Goal: Task Accomplishment & Management: Manage account settings

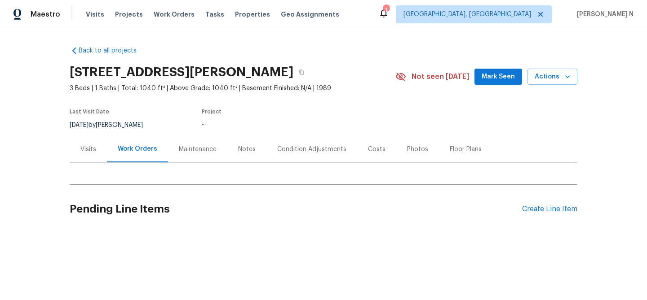
click at [186, 148] on div "Maintenance" at bounding box center [198, 149] width 38 height 9
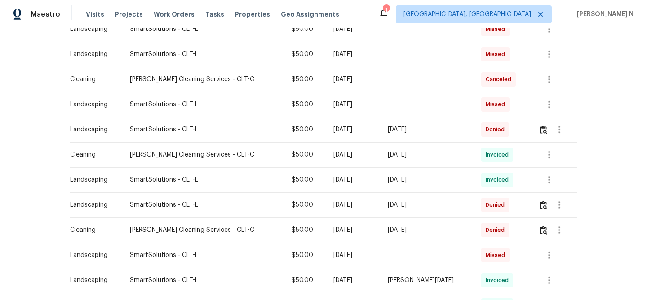
scroll to position [254, 0]
click at [543, 233] on img "button" at bounding box center [543, 229] width 8 height 9
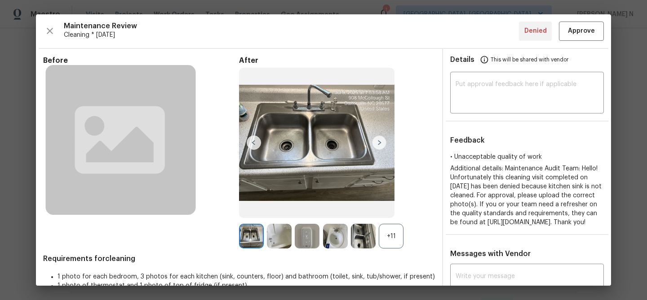
click at [394, 241] on div "+11" at bounding box center [391, 236] width 25 height 25
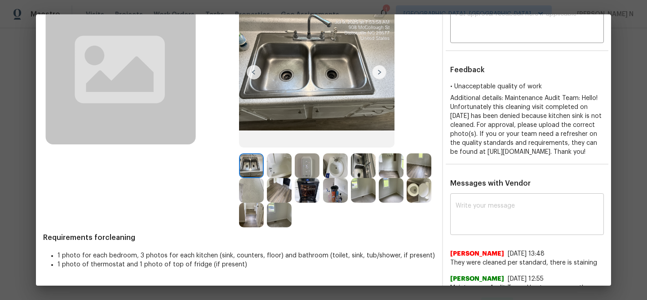
scroll to position [0, 0]
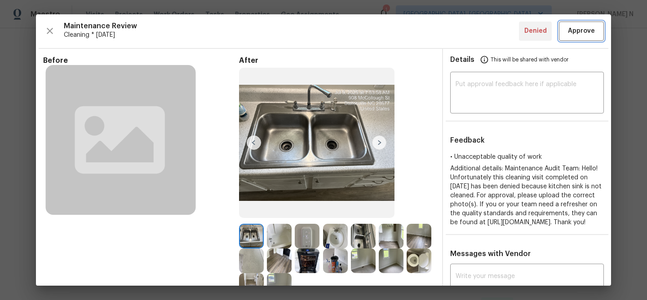
click at [582, 40] on button "Approve" at bounding box center [581, 31] width 45 height 19
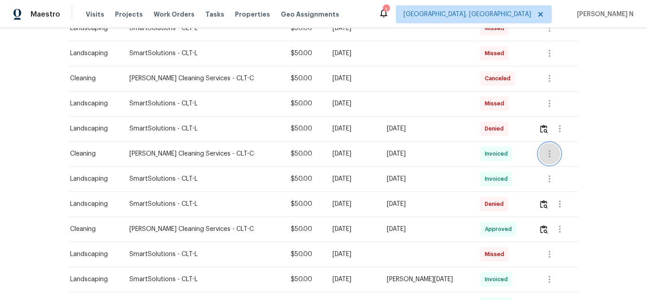
click at [547, 159] on icon "button" at bounding box center [549, 154] width 11 height 11
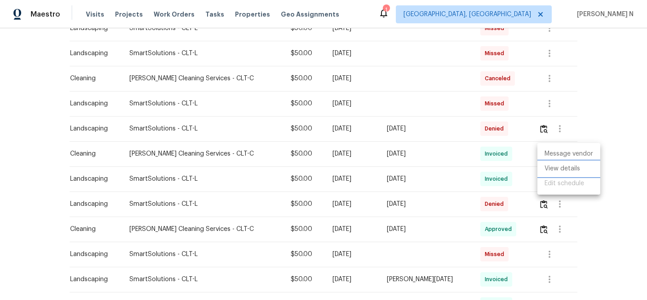
click at [555, 167] on li "View details" at bounding box center [568, 169] width 63 height 15
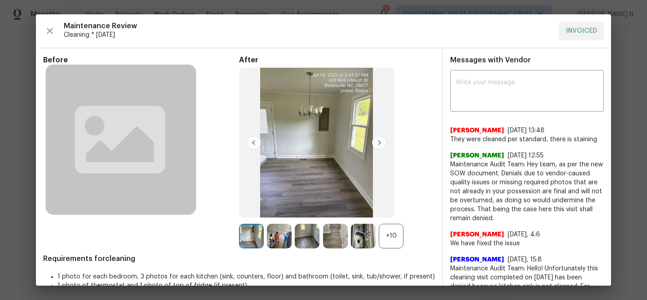
click at [388, 232] on div "+10" at bounding box center [391, 236] width 25 height 25
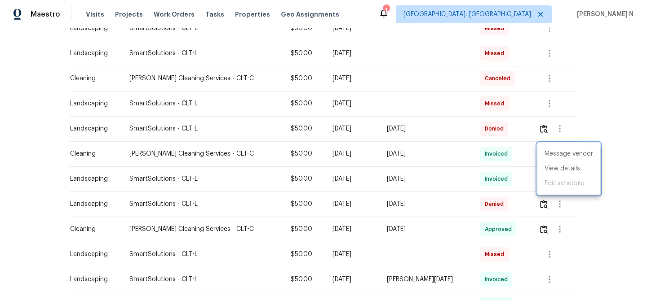
click at [384, 178] on div at bounding box center [323, 150] width 647 height 300
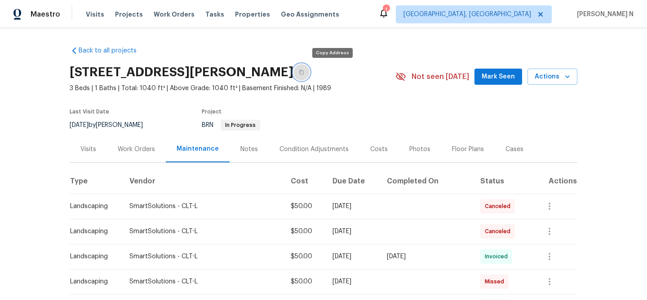
click at [304, 72] on icon "button" at bounding box center [301, 72] width 5 height 5
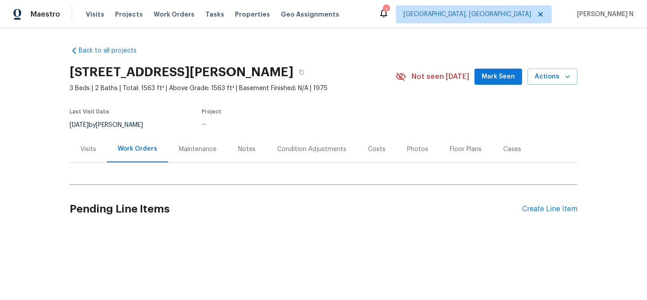
click at [190, 149] on div "Maintenance" at bounding box center [198, 149] width 38 height 9
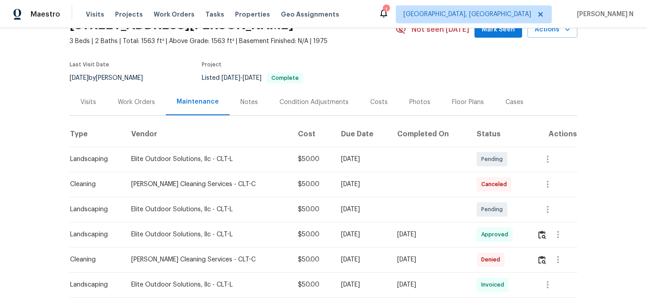
scroll to position [104, 0]
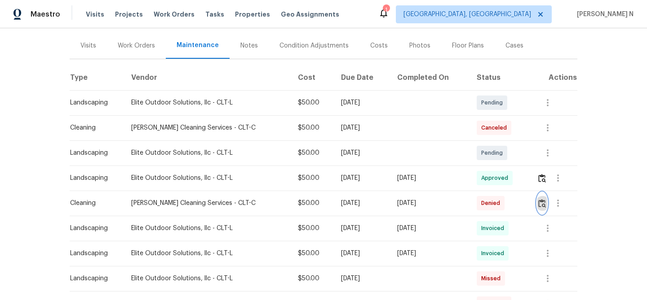
click at [542, 206] on img "button" at bounding box center [542, 203] width 8 height 9
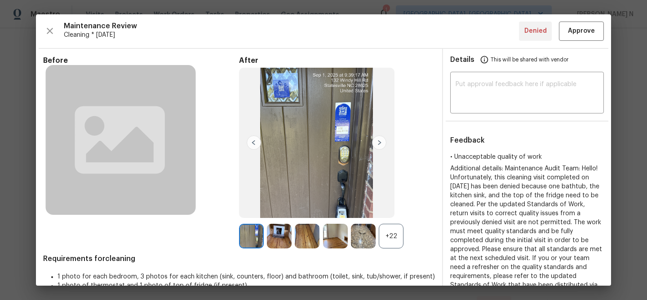
click at [397, 236] on div "+22" at bounding box center [391, 236] width 25 height 25
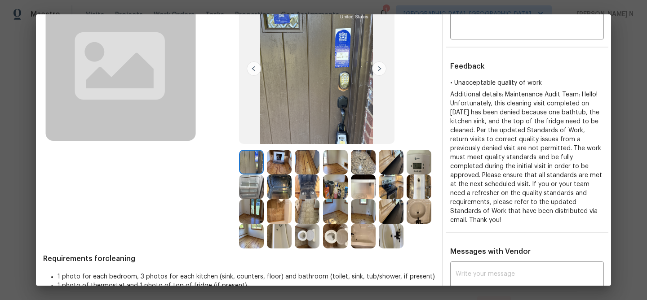
scroll to position [76, 0]
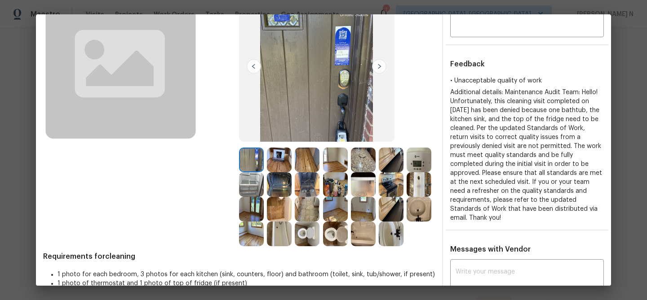
click at [421, 191] on img at bounding box center [418, 184] width 25 height 25
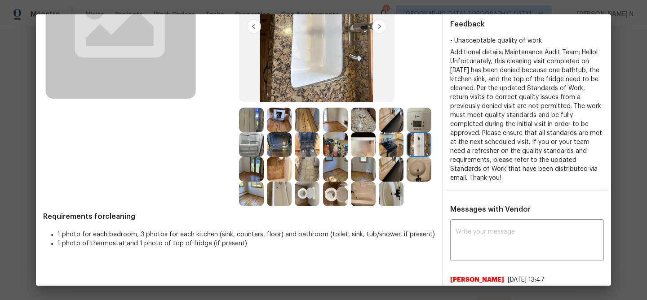
scroll to position [62, 0]
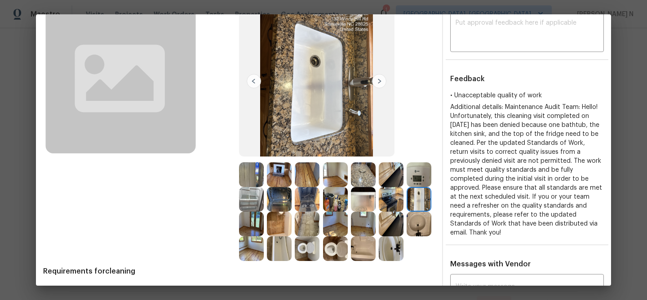
click at [284, 246] on img at bounding box center [279, 249] width 25 height 25
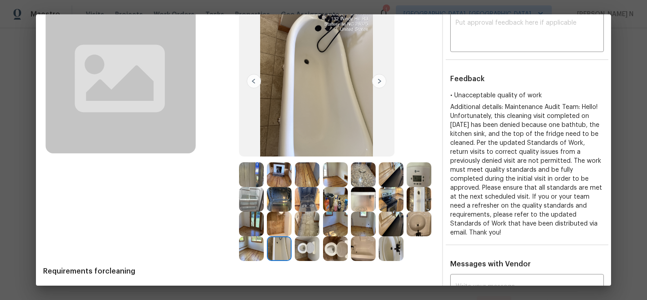
click at [369, 243] on img at bounding box center [363, 249] width 25 height 25
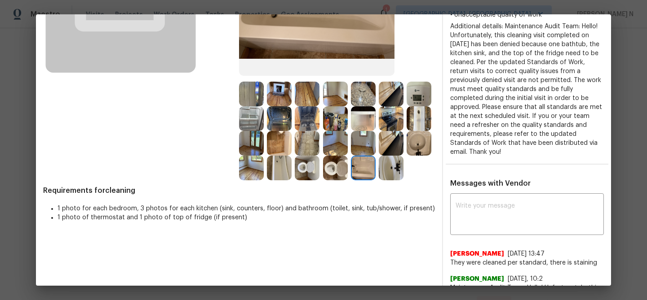
scroll to position [110, 0]
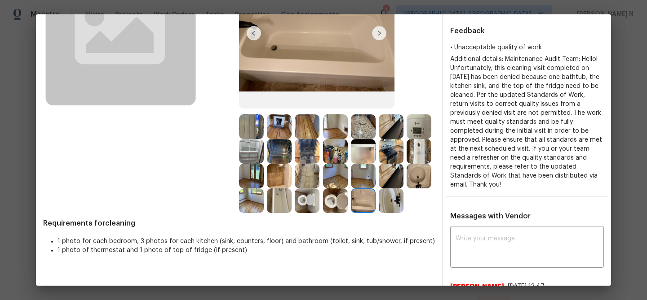
click at [391, 129] on img at bounding box center [391, 127] width 25 height 25
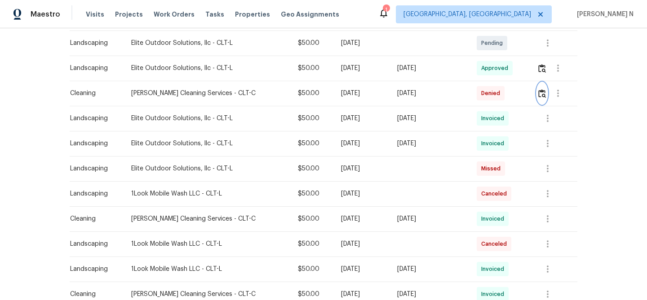
scroll to position [241, 0]
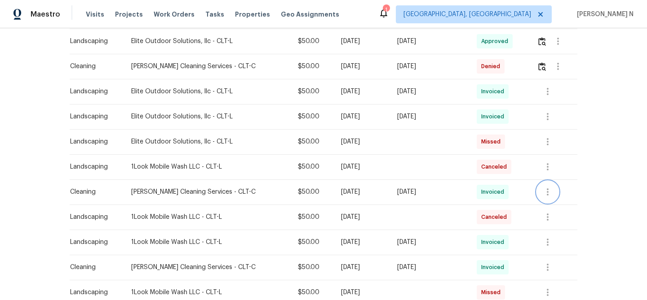
click at [543, 196] on icon "button" at bounding box center [547, 192] width 11 height 11
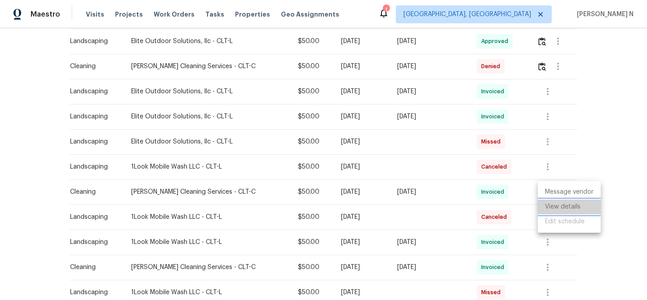
click at [551, 207] on li "View details" at bounding box center [569, 207] width 63 height 15
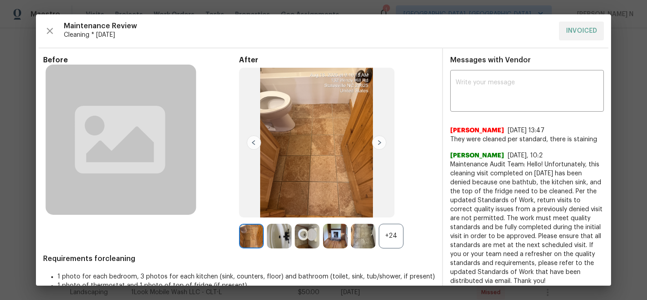
click at [398, 247] on div "+24" at bounding box center [391, 236] width 25 height 25
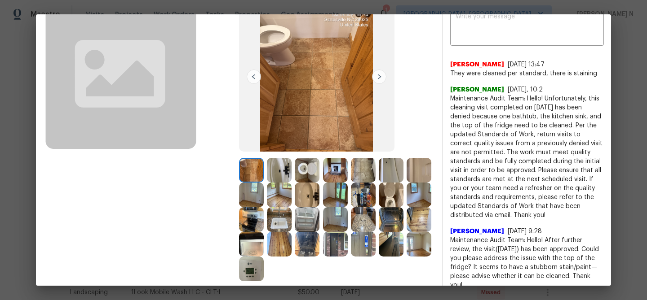
scroll to position [84, 0]
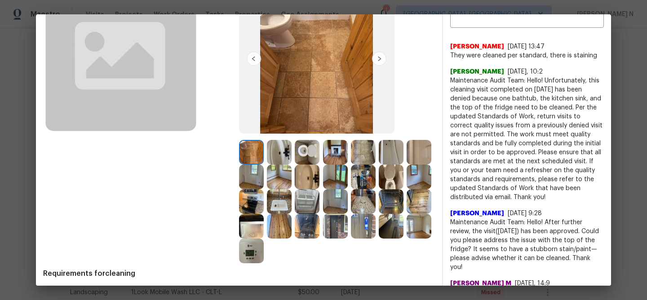
click at [387, 154] on img at bounding box center [391, 152] width 25 height 25
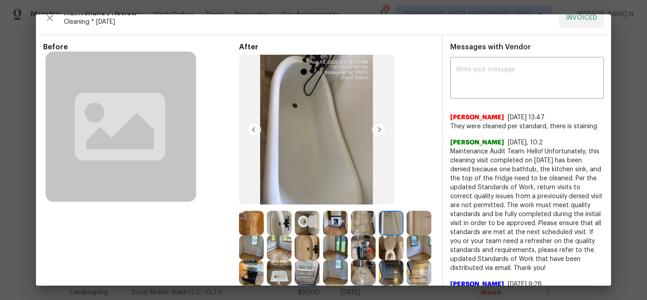
scroll to position [0, 0]
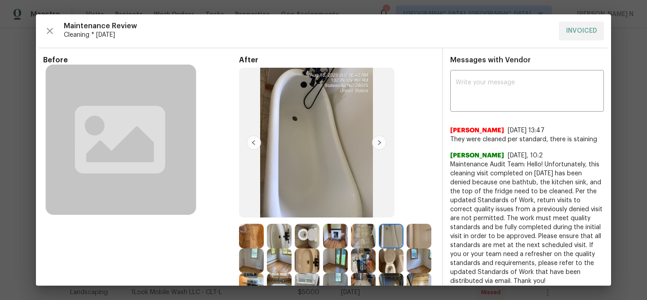
click at [422, 238] on img at bounding box center [418, 236] width 25 height 25
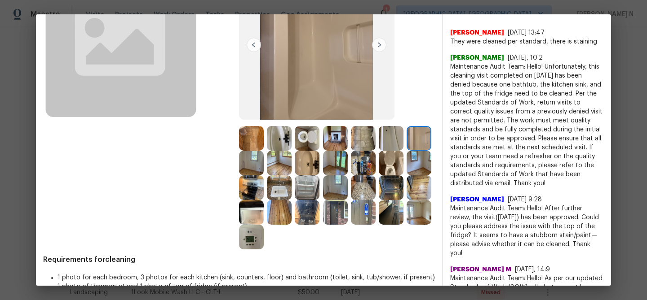
scroll to position [62, 0]
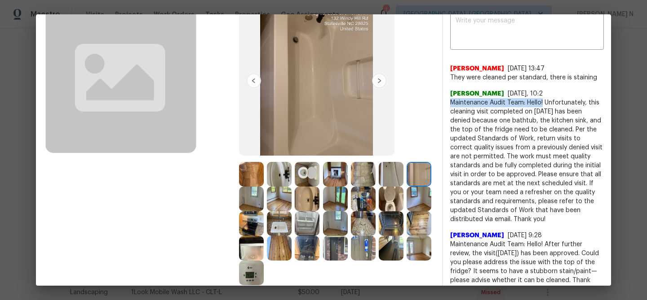
drag, startPoint x: 451, startPoint y: 101, endPoint x: 543, endPoint y: 102, distance: 92.5
click at [543, 102] on span "Maintenance Audit Team: Hello! Unfortunately, this cleaning visit completed on …" at bounding box center [527, 161] width 154 height 126
copy span "Maintenance Audit Team: Hello!"
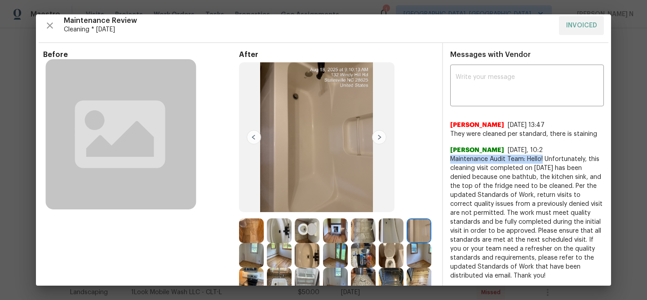
scroll to position [0, 0]
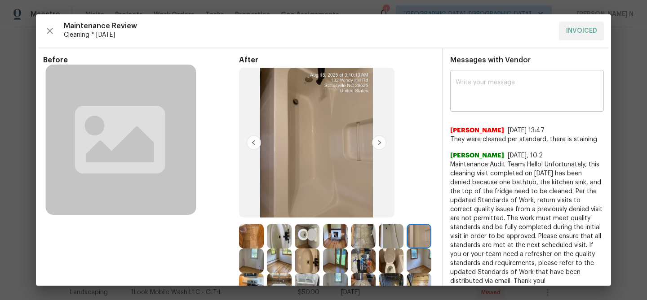
click at [516, 101] on textarea at bounding box center [526, 91] width 143 height 25
paste textarea "Maintenance Audit Team: Hello!"
drag, startPoint x: 572, startPoint y: 192, endPoint x: 576, endPoint y: 278, distance: 86.8
click at [576, 278] on span "Maintenance Audit Team: Hello! Unfortunately, this cleaning visit completed on …" at bounding box center [527, 223] width 154 height 126
copy span "Per the updated Standards of Work, return visits to correct quality issues from…"
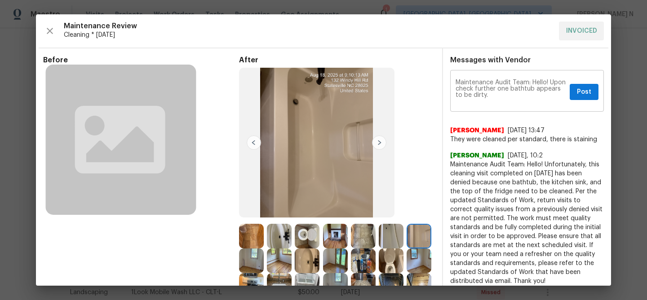
click at [524, 99] on textarea "Maintenance Audit Team: Hello! Upon check further one bathtub appears to be dir…" at bounding box center [510, 91] width 110 height 25
paste textarea "Per the updated Standards of Work, return visits to correct quality issues from…"
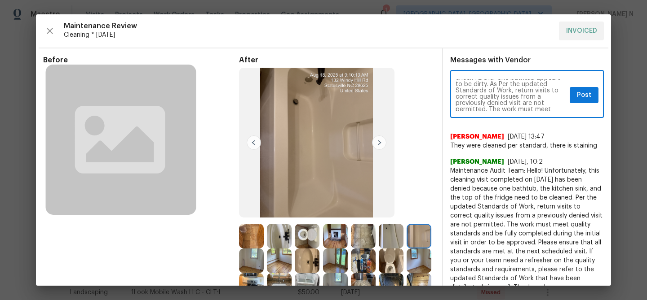
scroll to position [10, 0]
click at [526, 86] on textarea "Maintenance Audit Team: Hello! Upon check further one bathtub appears to be dir…" at bounding box center [510, 94] width 110 height 31
type textarea "Maintenance Audit Team: Hello! Upon check further one bathtub appears to be dir…"
click at [578, 100] on span "Post" at bounding box center [584, 95] width 14 height 11
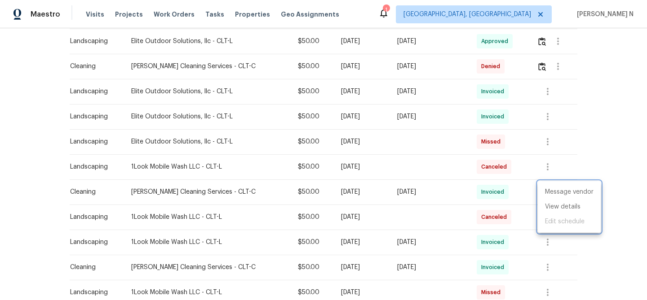
click at [536, 93] on div at bounding box center [323, 150] width 647 height 300
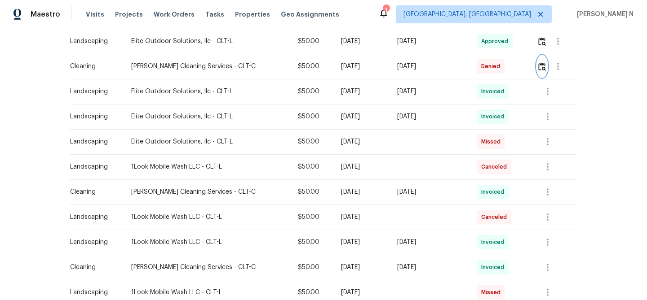
click at [539, 67] on img "button" at bounding box center [542, 66] width 8 height 9
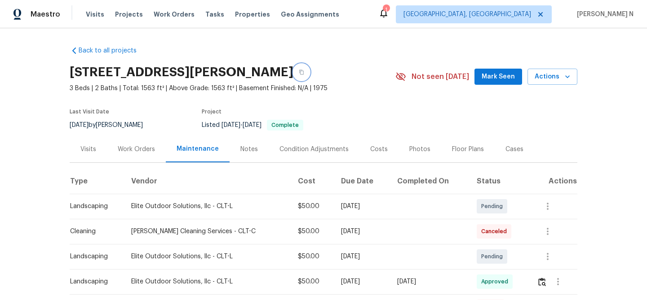
click at [309, 76] on button "button" at bounding box center [301, 72] width 16 height 16
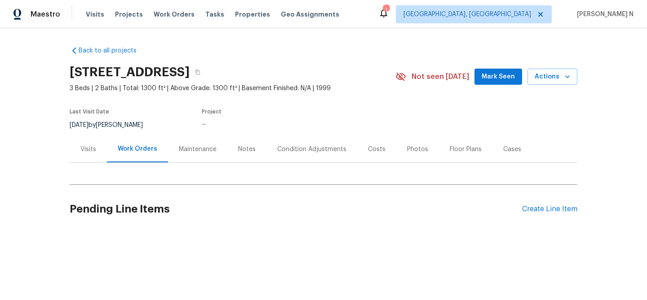
click at [195, 148] on div "Maintenance" at bounding box center [198, 149] width 38 height 9
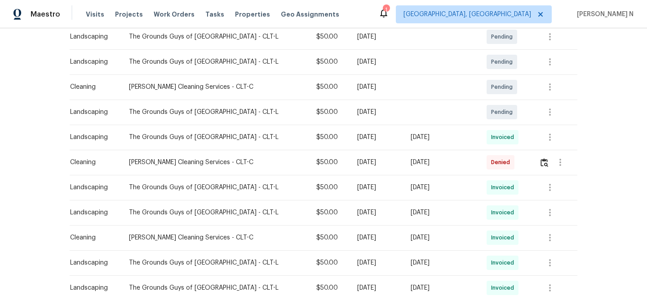
scroll to position [186, 0]
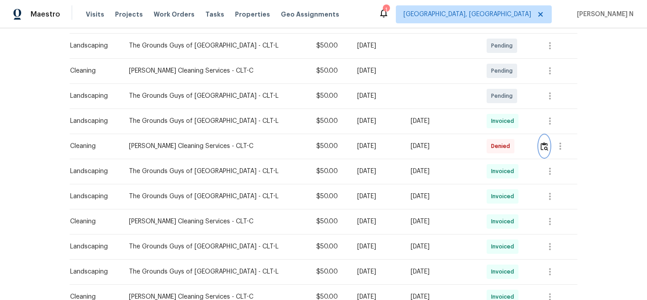
click at [543, 147] on img "button" at bounding box center [544, 146] width 8 height 9
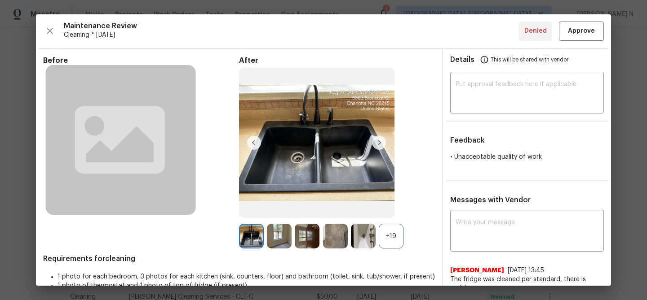
click at [394, 244] on div "+19" at bounding box center [391, 236] width 25 height 25
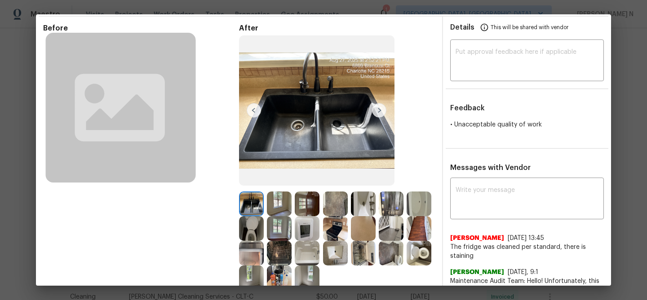
scroll to position [57, 0]
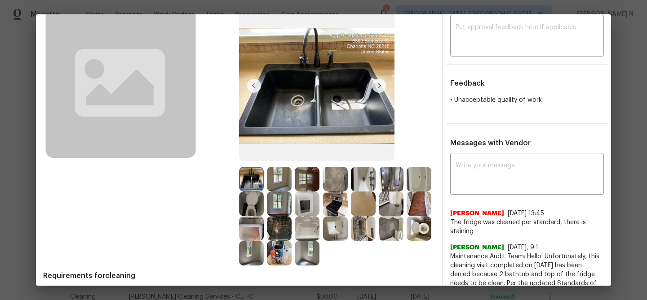
click at [420, 179] on img at bounding box center [418, 179] width 25 height 25
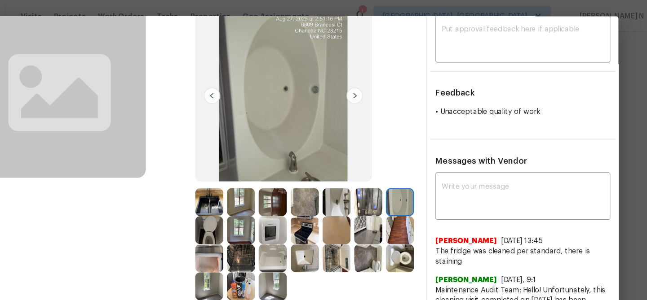
scroll to position [89, 0]
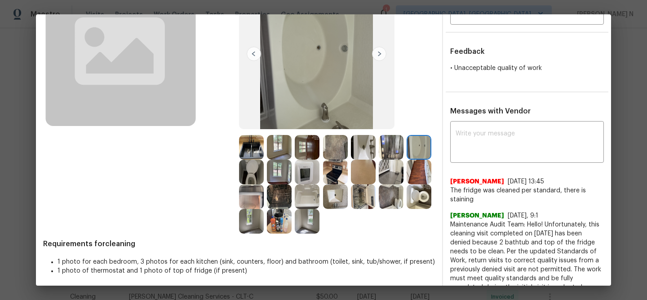
click at [310, 196] on img at bounding box center [307, 197] width 25 height 25
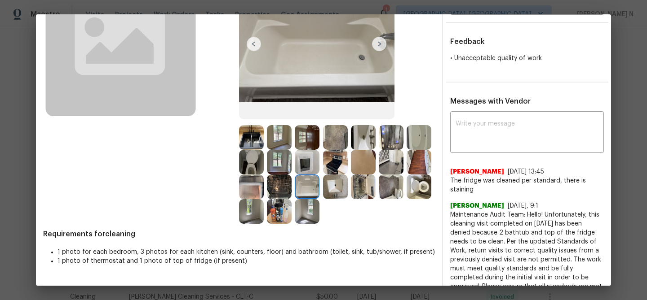
scroll to position [69, 0]
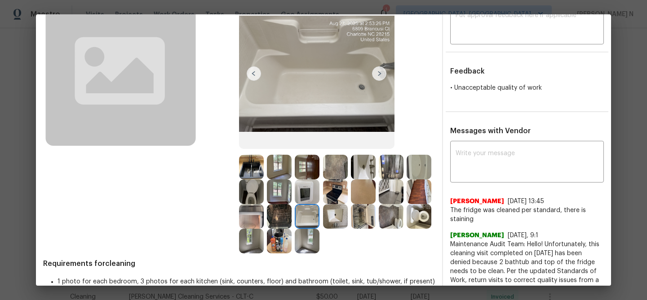
click at [399, 194] on img at bounding box center [391, 192] width 25 height 25
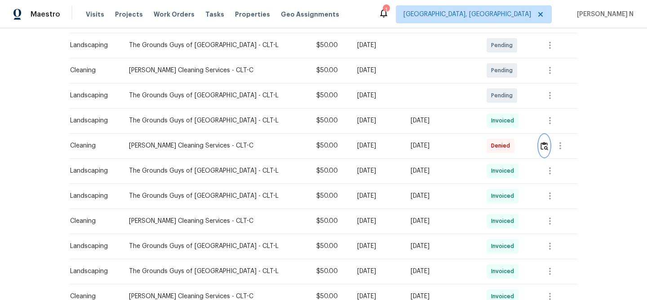
scroll to position [190, 0]
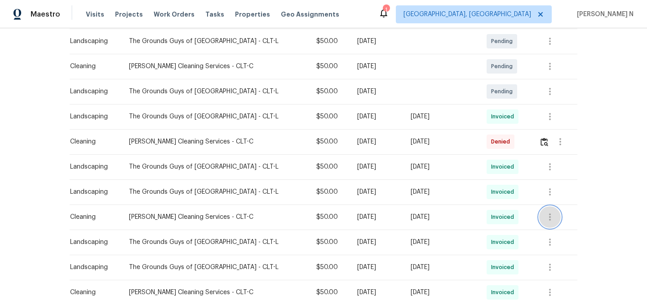
click at [547, 216] on icon "button" at bounding box center [549, 217] width 11 height 11
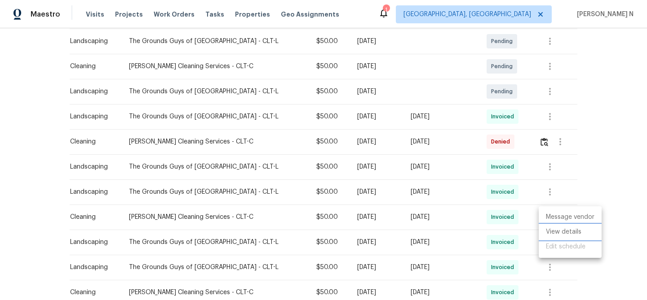
click at [551, 232] on li "View details" at bounding box center [569, 232] width 63 height 15
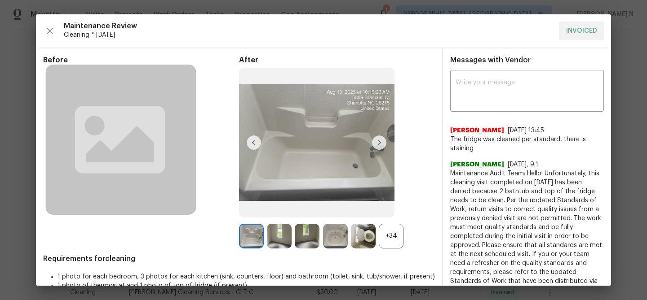
click at [396, 231] on div "+34" at bounding box center [391, 236] width 25 height 25
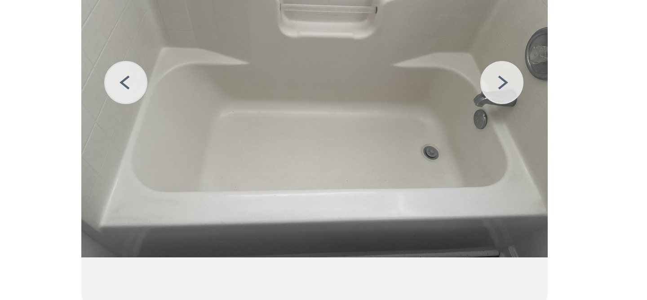
scroll to position [35, 0]
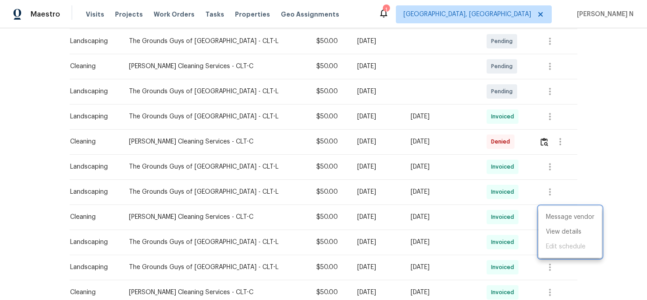
click at [543, 143] on div at bounding box center [323, 150] width 647 height 300
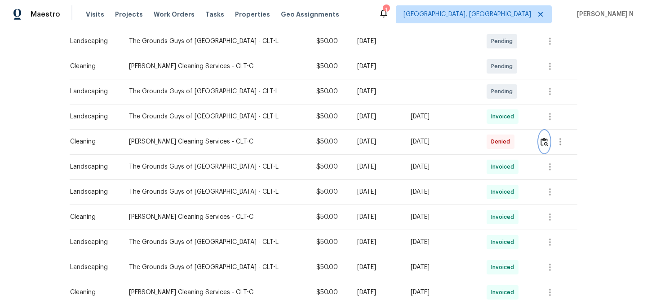
click at [543, 143] on img "button" at bounding box center [544, 142] width 8 height 9
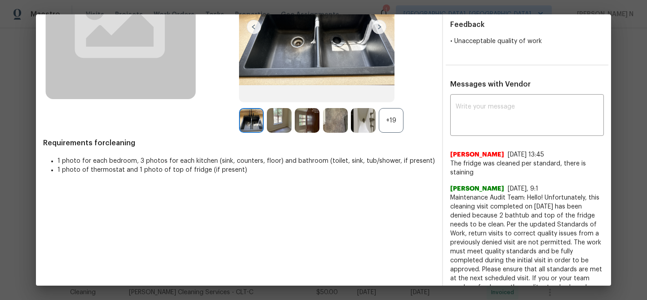
scroll to position [123, 0]
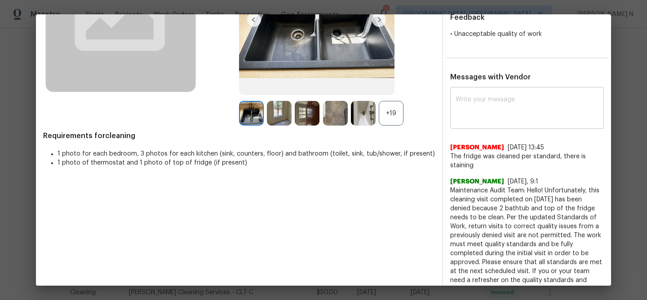
click at [508, 110] on textarea at bounding box center [526, 109] width 143 height 25
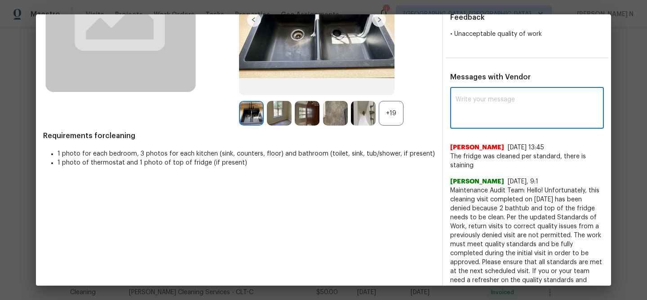
paste textarea "Maintenance Audit Team: Hello! Thank you for the feedback after further review …"
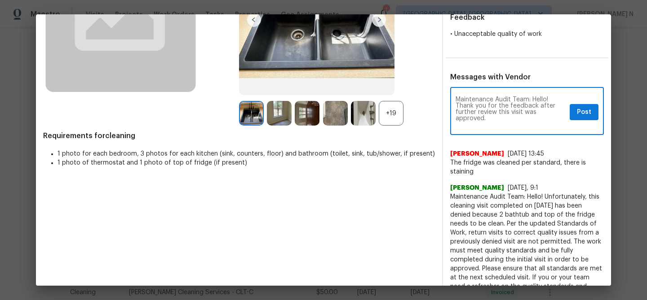
scroll to position [0, 0]
type textarea "Maintenance Audit Team: Hello! Thank you for the feedback after further review …"
click at [586, 114] on span "Post" at bounding box center [584, 112] width 14 height 11
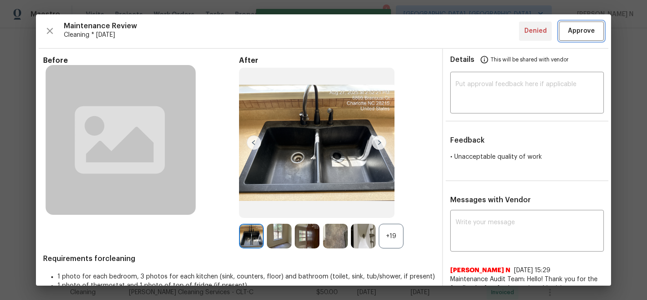
click at [582, 35] on span "Approve" at bounding box center [581, 31] width 27 height 11
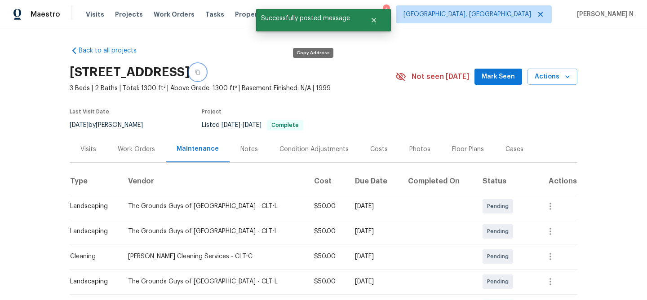
click at [200, 74] on icon "button" at bounding box center [197, 72] width 5 height 5
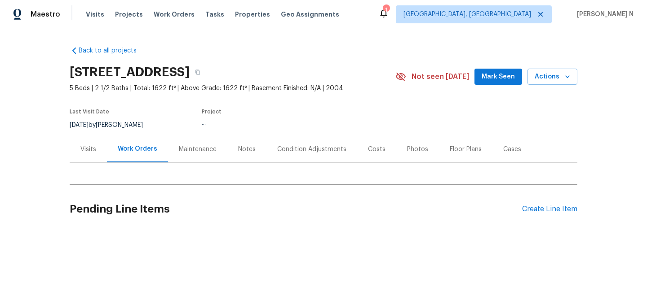
click at [191, 152] on div "Maintenance" at bounding box center [198, 149] width 38 height 9
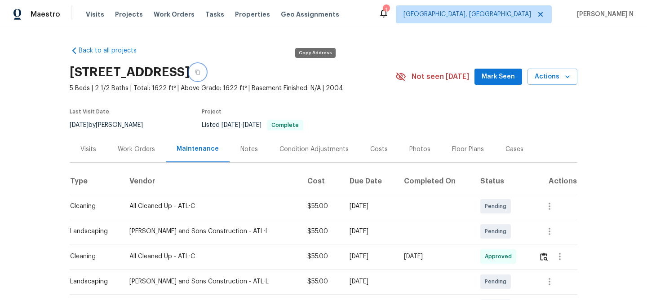
click at [206, 75] on button "button" at bounding box center [198, 72] width 16 height 16
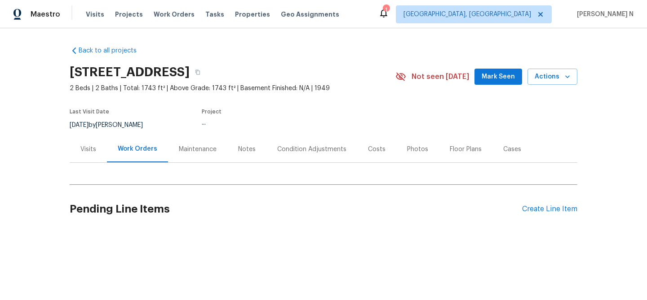
click at [190, 145] on div "Maintenance" at bounding box center [198, 149] width 38 height 9
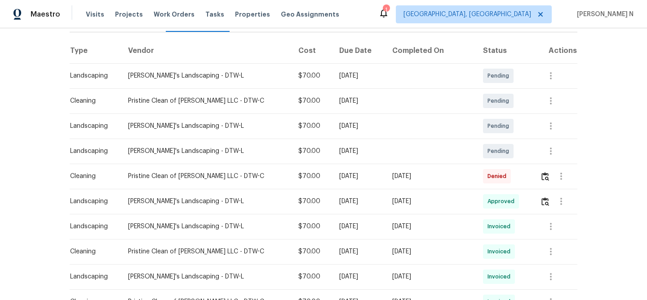
scroll to position [185, 0]
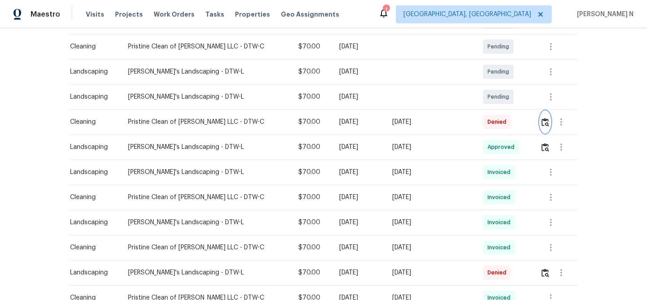
click at [541, 121] on img "button" at bounding box center [545, 122] width 8 height 9
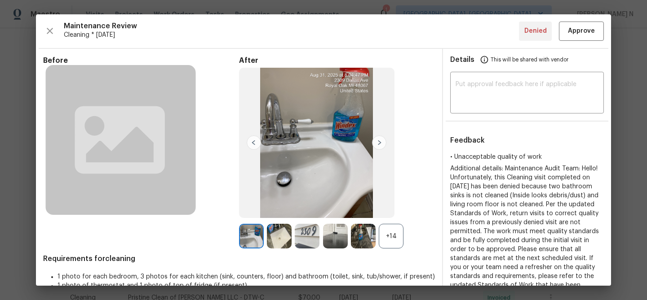
click at [387, 235] on div "+14" at bounding box center [391, 236] width 25 height 25
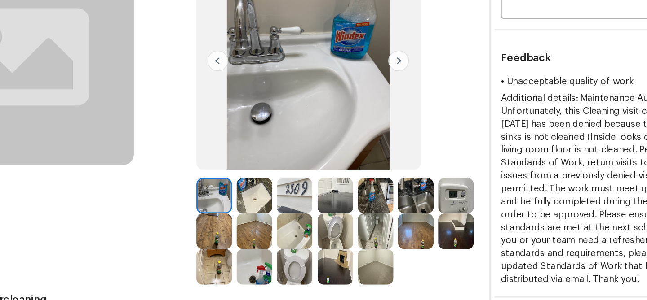
scroll to position [82, 0]
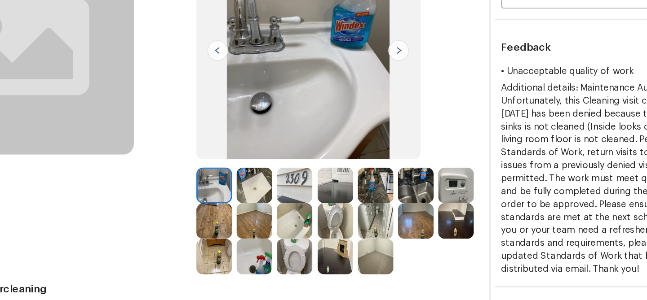
click at [309, 200] on img at bounding box center [307, 204] width 25 height 25
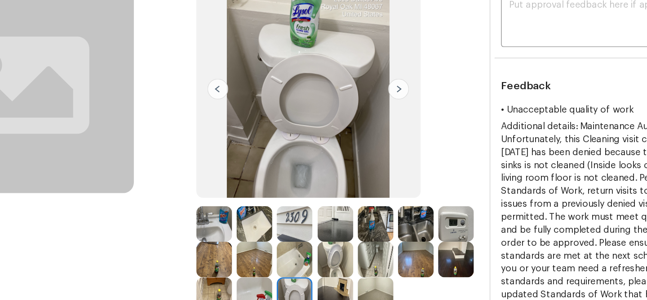
scroll to position [77, 0]
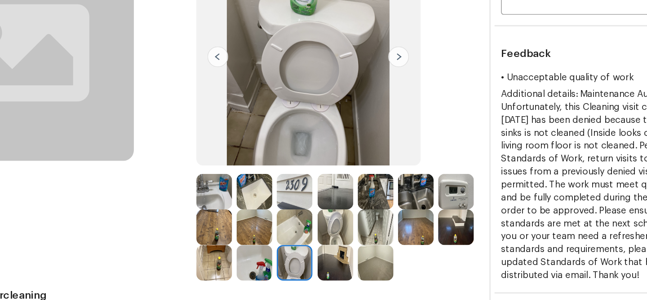
click at [281, 163] on img at bounding box center [279, 159] width 25 height 25
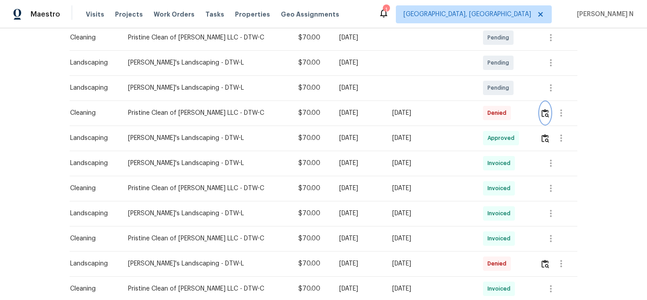
scroll to position [194, 0]
click at [547, 192] on icon "button" at bounding box center [550, 188] width 11 height 11
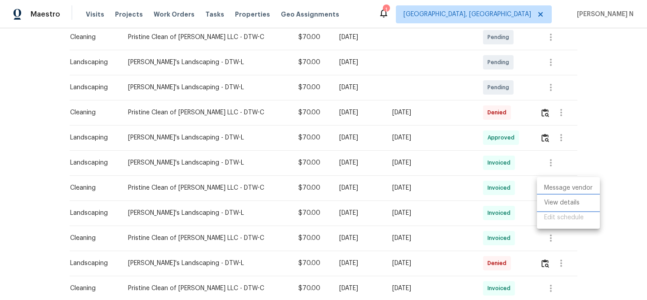
click at [549, 204] on li "View details" at bounding box center [568, 203] width 63 height 15
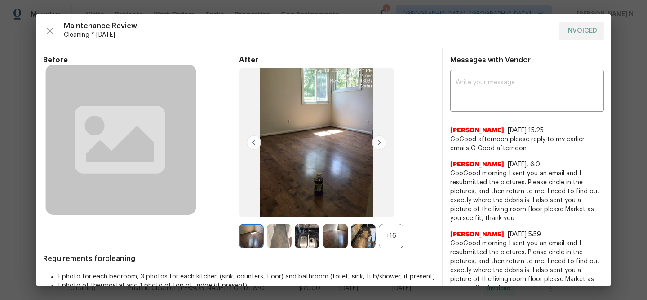
click at [387, 231] on div "+16" at bounding box center [391, 236] width 25 height 25
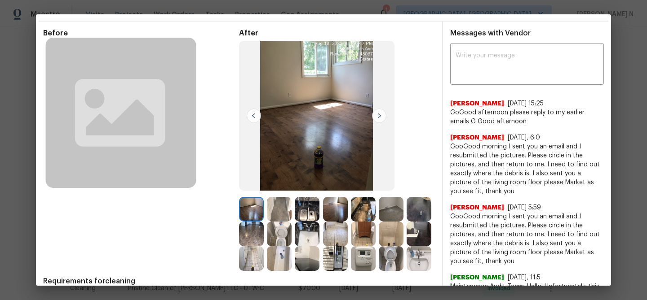
scroll to position [43, 0]
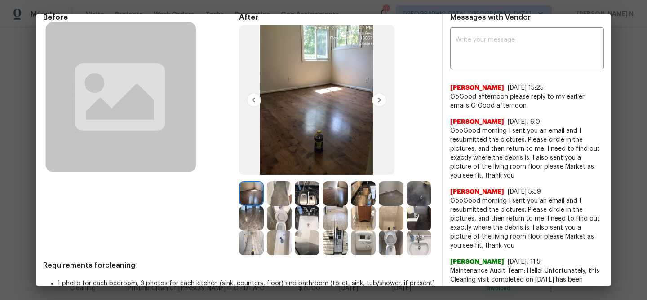
click at [311, 219] on img at bounding box center [307, 218] width 25 height 25
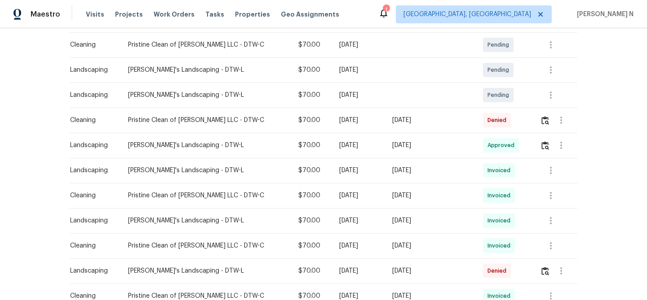
scroll to position [200, 0]
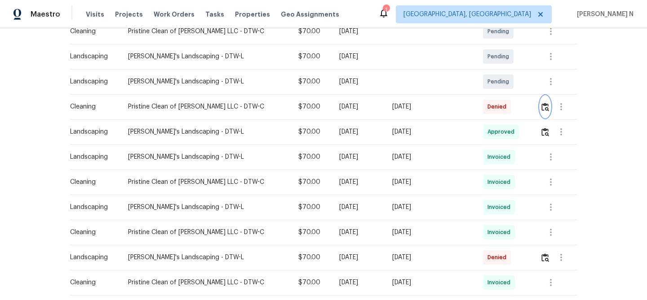
click at [541, 112] on button "button" at bounding box center [545, 107] width 10 height 22
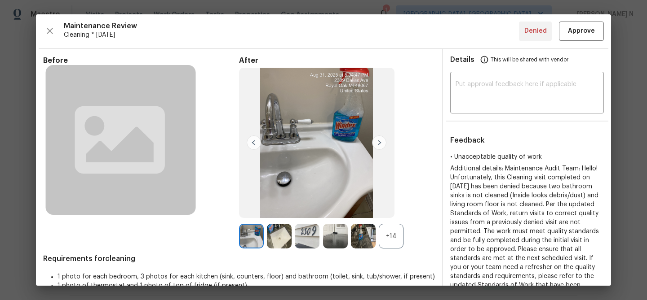
click at [398, 244] on div "+14" at bounding box center [391, 236] width 25 height 25
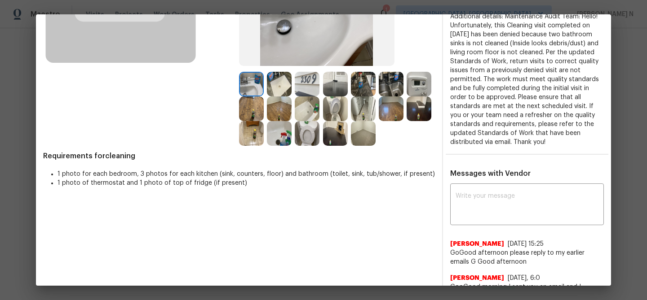
scroll to position [148, 0]
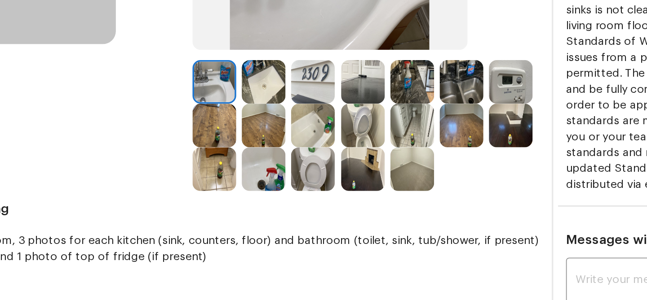
click at [256, 113] on img at bounding box center [251, 113] width 25 height 25
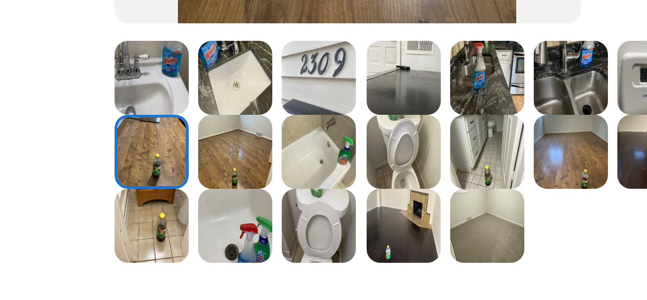
scroll to position [160, 0]
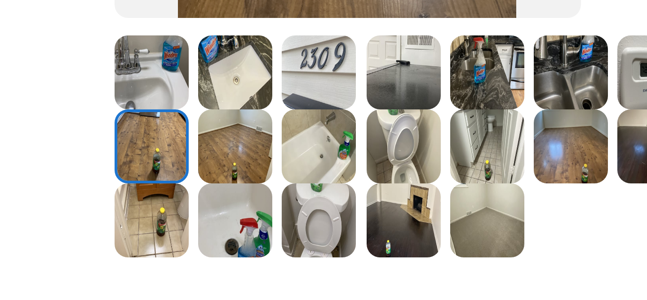
click at [333, 127] on img at bounding box center [335, 126] width 25 height 25
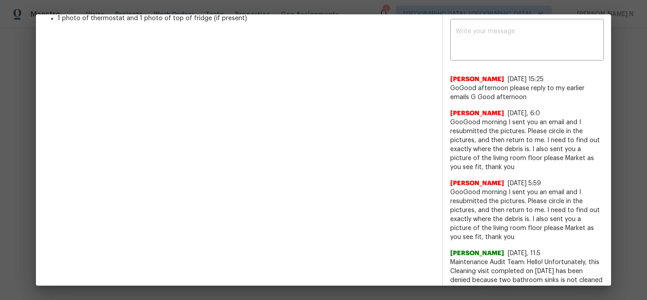
scroll to position [422, 0]
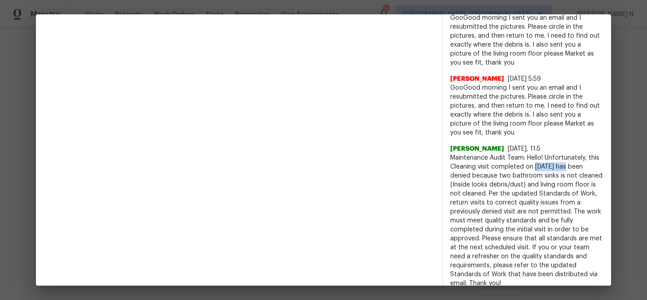
drag, startPoint x: 535, startPoint y: 163, endPoint x: 566, endPoint y: 166, distance: 31.1
click at [566, 166] on span "Maintenance Audit Team: Hello! Unfortunately, this Cleaning visit completed on …" at bounding box center [527, 221] width 154 height 135
copy span "08/31/2025"
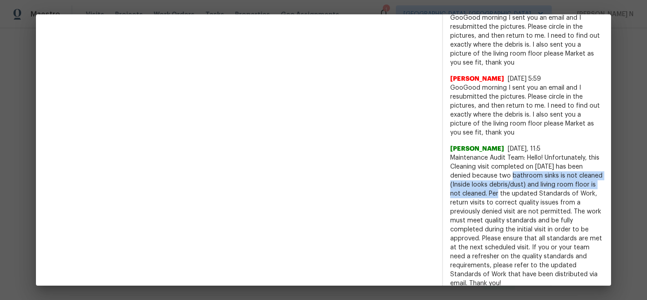
drag, startPoint x: 499, startPoint y: 176, endPoint x: 487, endPoint y: 194, distance: 21.4
click at [487, 194] on span "Maintenance Audit Team: Hello! Unfortunately, this Cleaning visit completed on …" at bounding box center [527, 221] width 154 height 135
copy span "two bathroom sinks is not cleaned (Inside looks debris/dust) and living room fl…"
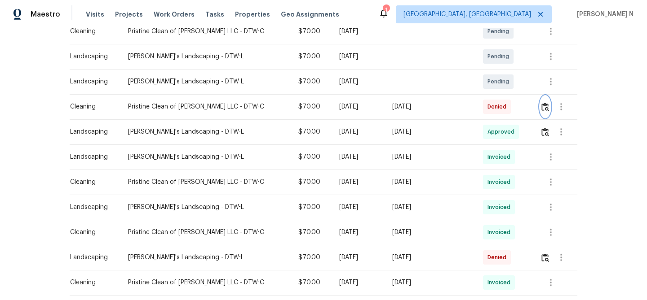
scroll to position [0, 0]
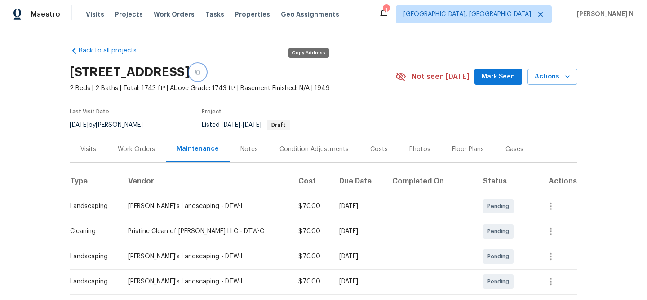
click at [206, 76] on button "button" at bounding box center [198, 72] width 16 height 16
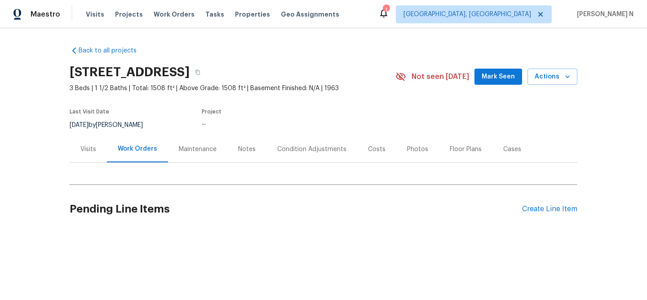
click at [179, 145] on div "Maintenance" at bounding box center [198, 149] width 38 height 9
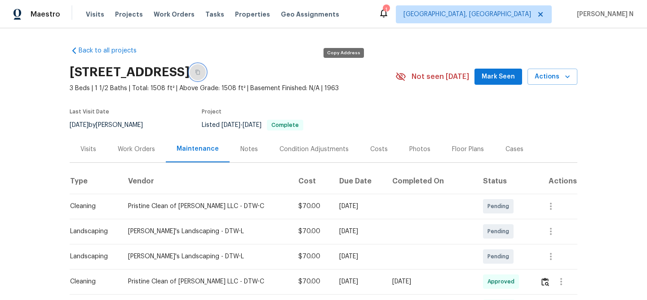
click at [206, 69] on button "button" at bounding box center [198, 72] width 16 height 16
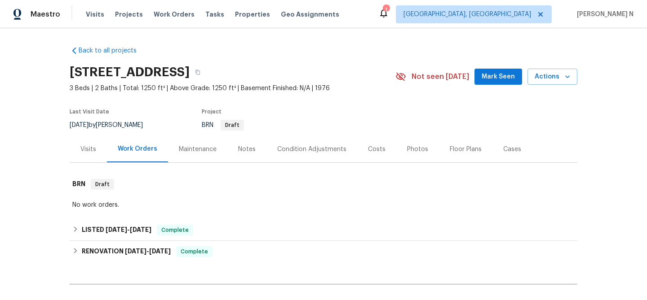
click at [198, 150] on div "Maintenance" at bounding box center [198, 149] width 38 height 9
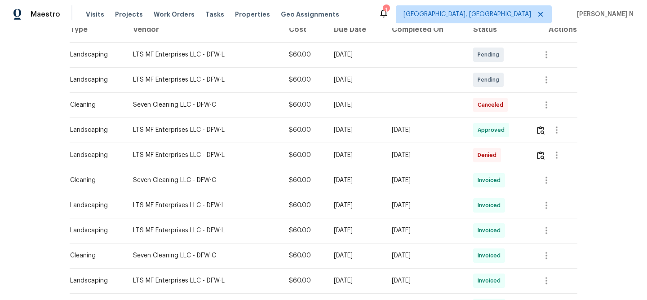
scroll to position [155, 0]
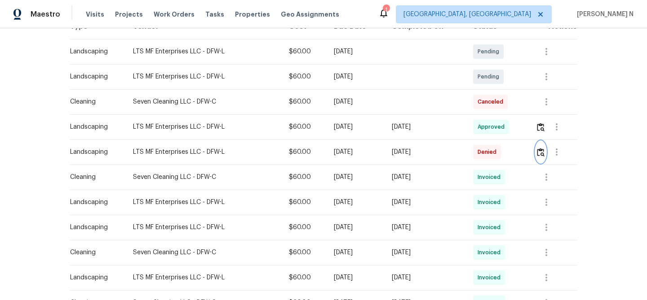
click at [543, 155] on img "button" at bounding box center [541, 152] width 8 height 9
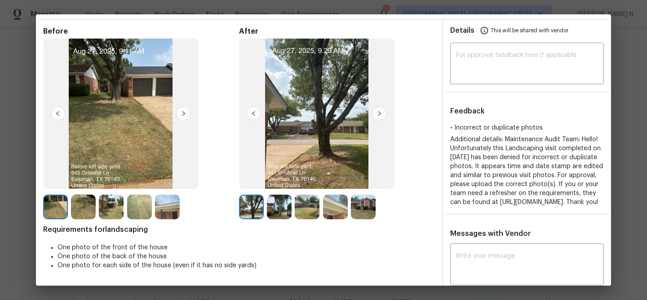
scroll to position [18, 0]
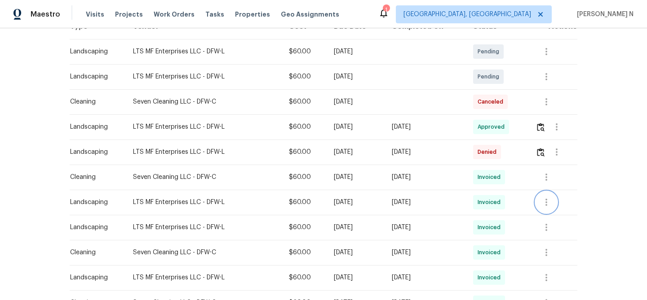
click at [545, 203] on icon "button" at bounding box center [546, 202] width 11 height 11
click at [552, 219] on li "View details" at bounding box center [567, 217] width 63 height 15
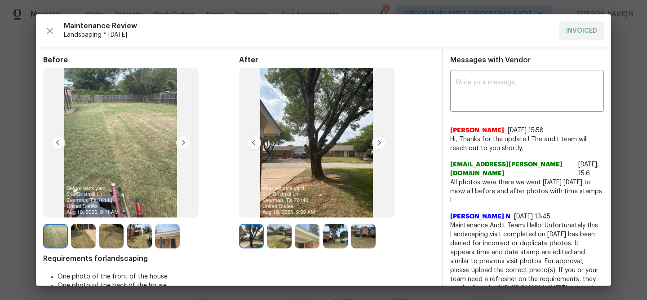
click at [250, 238] on img at bounding box center [251, 236] width 25 height 25
click at [361, 235] on img at bounding box center [363, 236] width 25 height 25
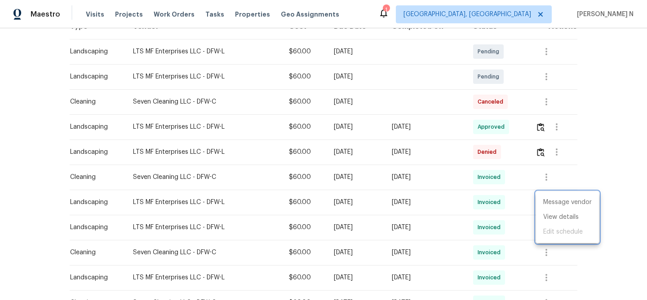
click at [541, 157] on div at bounding box center [323, 150] width 647 height 300
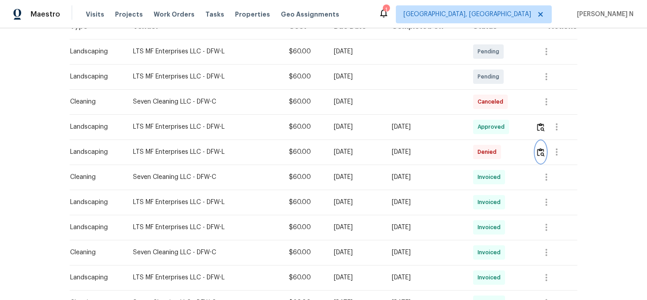
click at [540, 151] on img "button" at bounding box center [541, 152] width 8 height 9
click at [545, 197] on icon "button" at bounding box center [546, 202] width 11 height 11
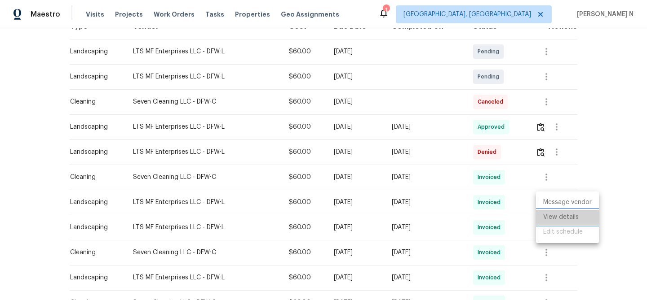
click at [547, 215] on li "View details" at bounding box center [567, 217] width 63 height 15
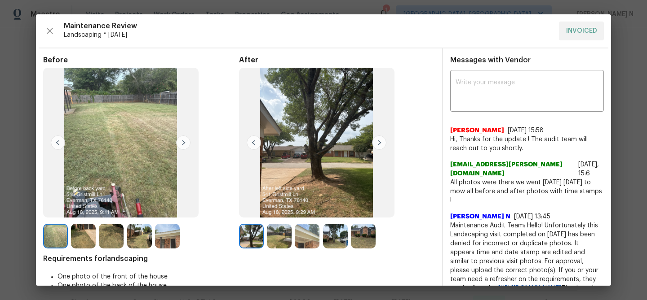
click at [365, 234] on img at bounding box center [363, 236] width 25 height 25
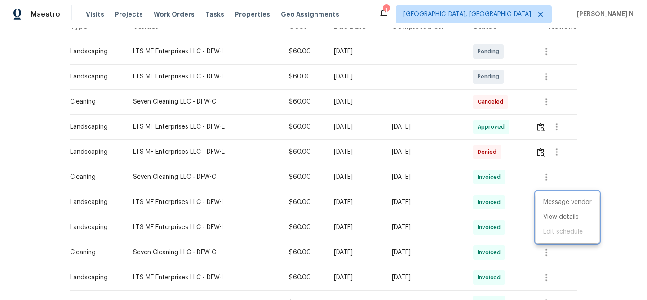
click at [538, 147] on div at bounding box center [323, 150] width 647 height 300
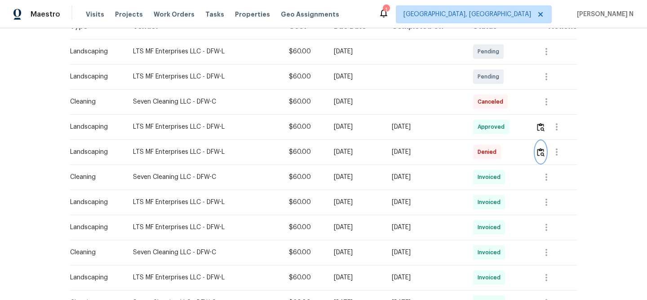
click at [538, 149] on img "button" at bounding box center [541, 152] width 8 height 9
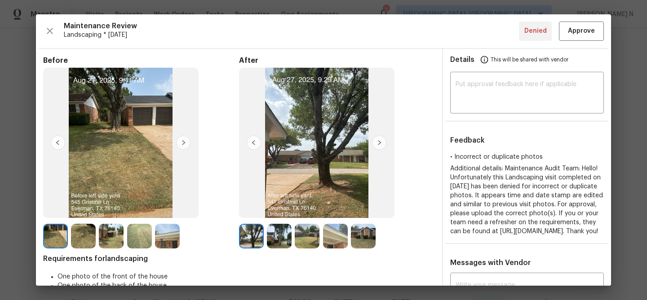
click at [362, 235] on img at bounding box center [363, 236] width 25 height 25
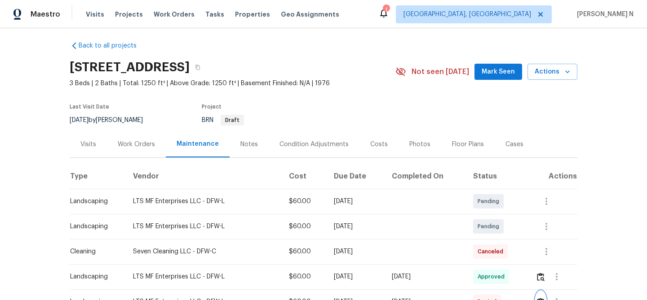
scroll to position [0, 0]
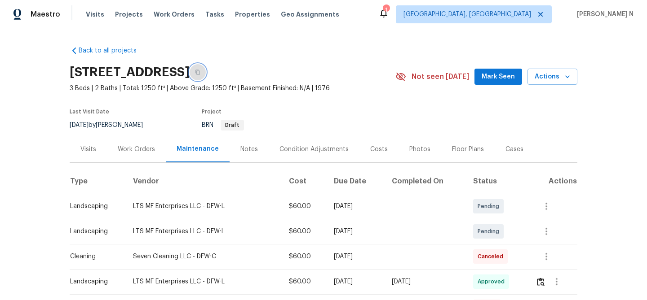
click at [200, 73] on icon "button" at bounding box center [197, 72] width 5 height 5
click at [200, 74] on icon "button" at bounding box center [197, 72] width 5 height 5
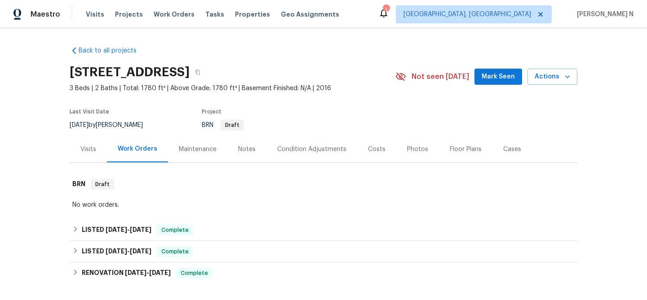
click at [196, 148] on div "Maintenance" at bounding box center [198, 149] width 38 height 9
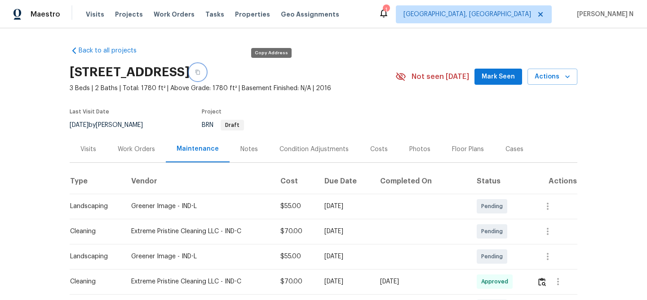
click at [206, 73] on button "button" at bounding box center [198, 72] width 16 height 16
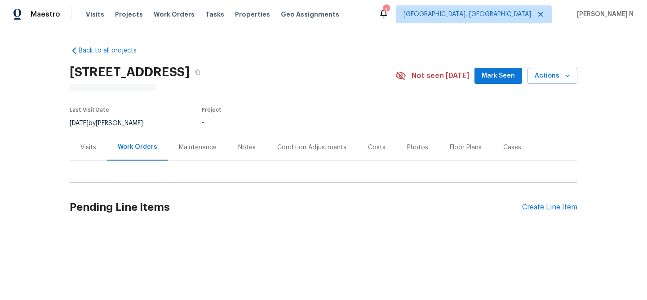
click at [194, 145] on div "Maintenance" at bounding box center [198, 147] width 38 height 9
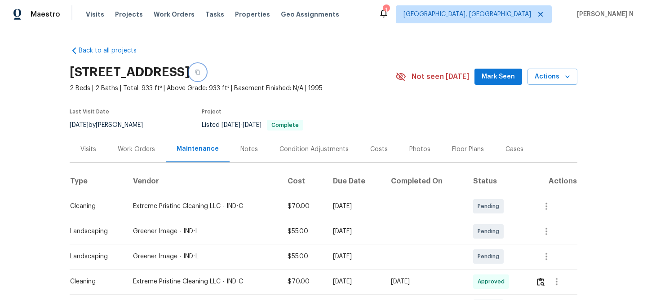
click at [200, 72] on icon "button" at bounding box center [197, 72] width 5 height 5
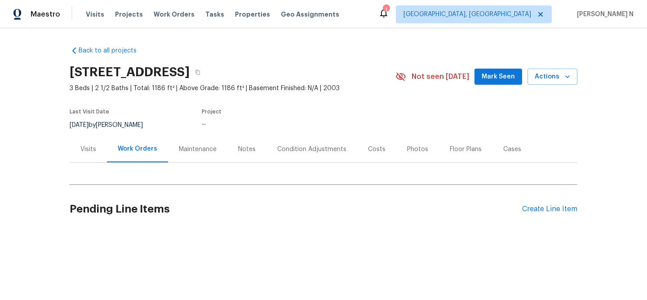
click at [194, 141] on div "Maintenance" at bounding box center [197, 149] width 59 height 26
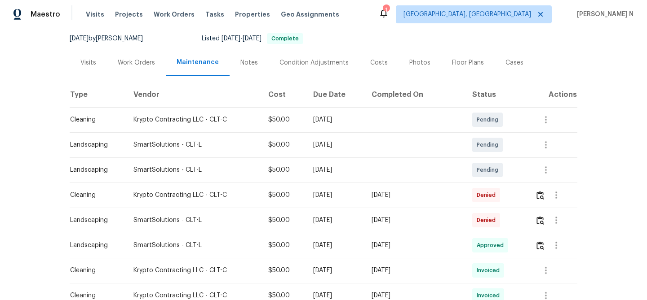
scroll to position [103, 0]
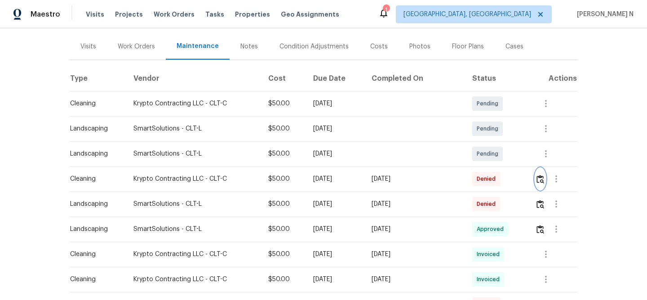
click at [537, 182] on button "button" at bounding box center [540, 179] width 10 height 22
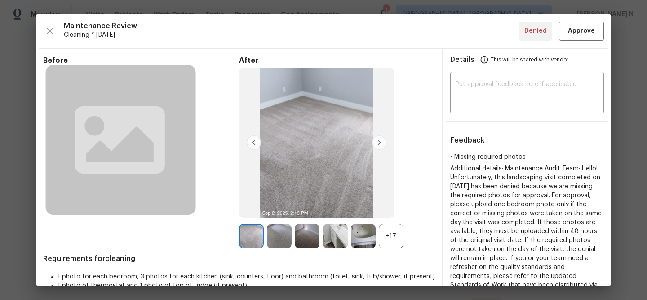
click at [397, 235] on div "+17" at bounding box center [391, 236] width 25 height 25
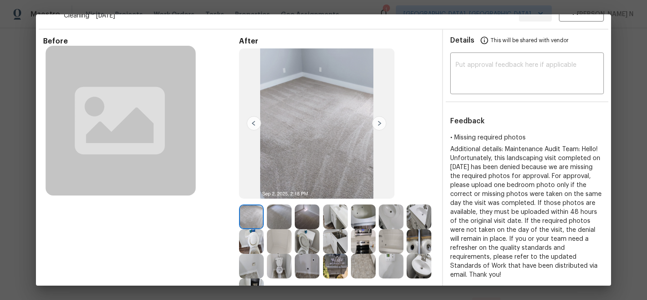
scroll to position [69, 0]
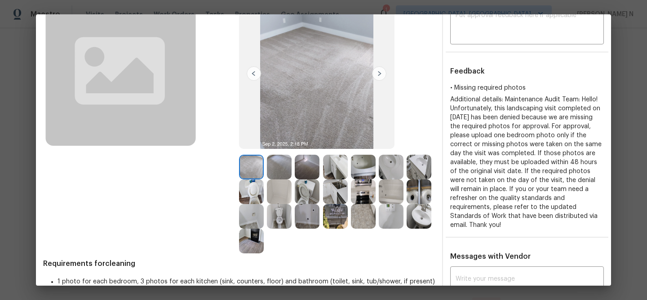
click at [335, 218] on img at bounding box center [335, 216] width 25 height 25
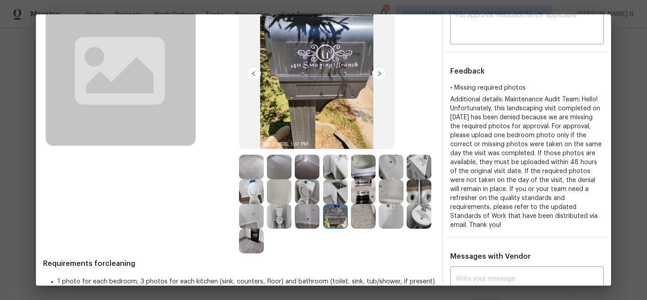
scroll to position [34, 0]
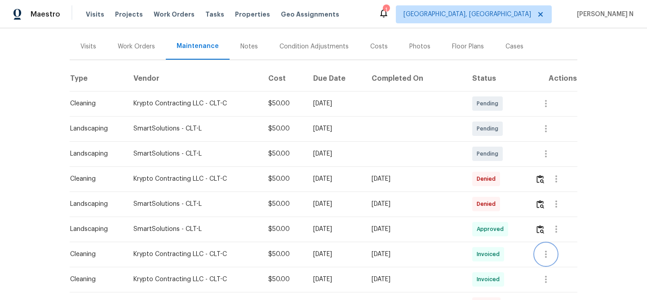
click at [544, 253] on icon "button" at bounding box center [545, 254] width 11 height 11
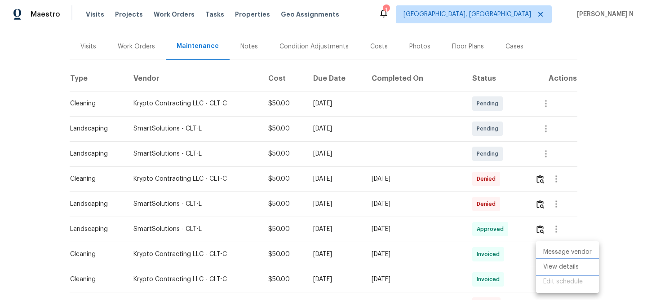
click at [556, 265] on li "View details" at bounding box center [567, 267] width 63 height 15
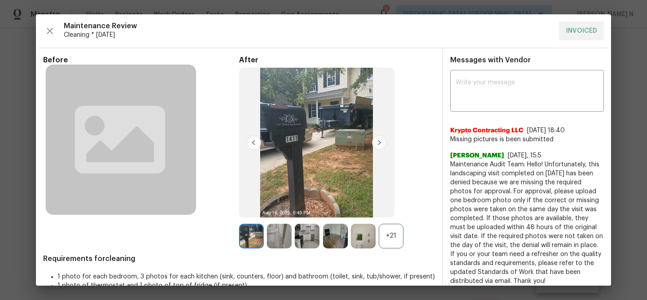
click at [399, 227] on div "+21" at bounding box center [391, 236] width 25 height 25
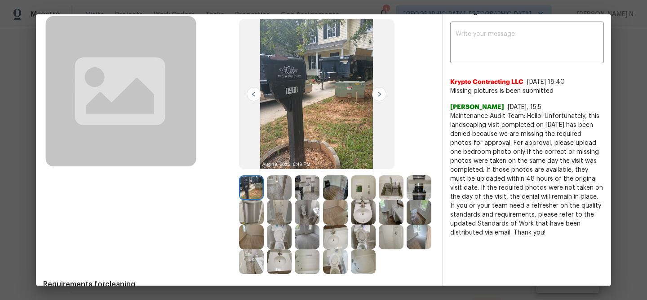
scroll to position [52, 0]
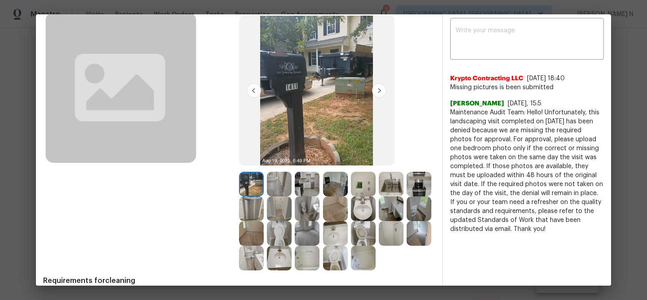
click at [306, 242] on img at bounding box center [307, 233] width 25 height 25
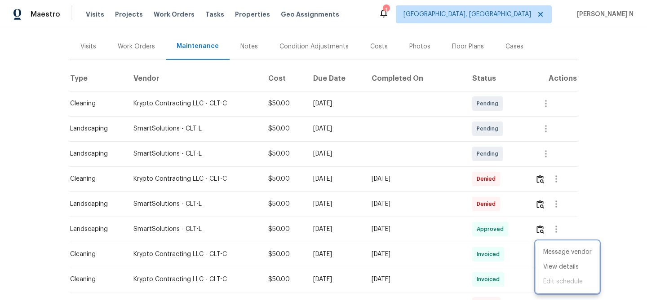
click at [469, 216] on div at bounding box center [323, 150] width 647 height 300
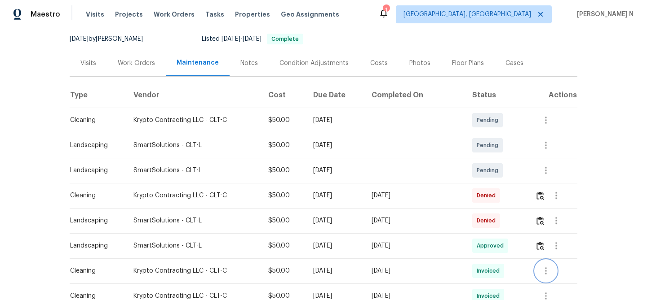
scroll to position [93, 0]
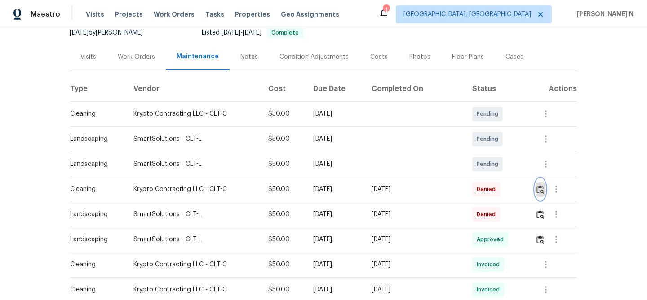
click at [544, 195] on button "button" at bounding box center [540, 190] width 10 height 22
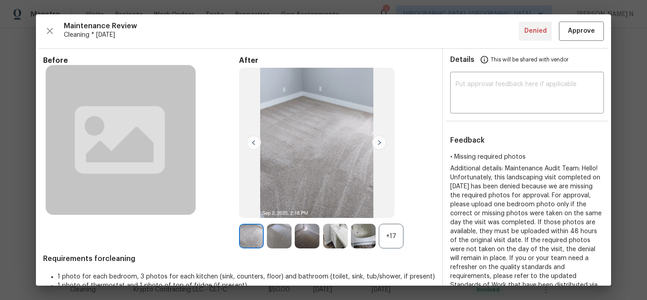
click at [397, 235] on div "+17" at bounding box center [391, 236] width 25 height 25
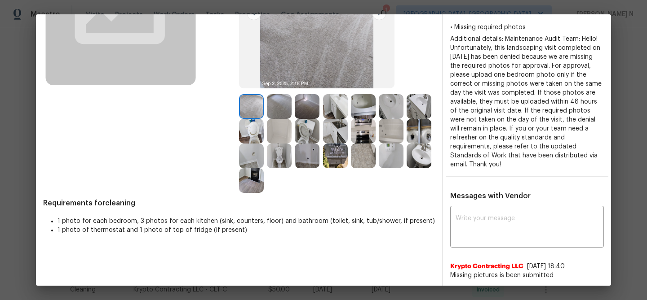
scroll to position [149, 0]
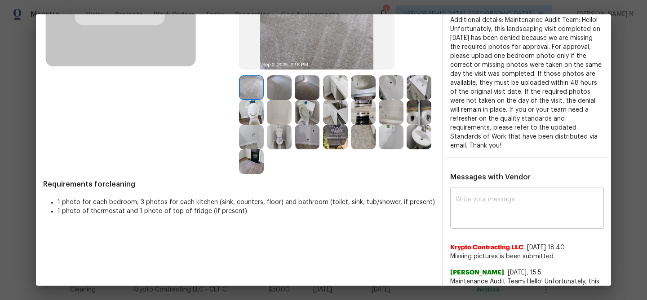
click at [508, 212] on textarea at bounding box center [526, 209] width 143 height 25
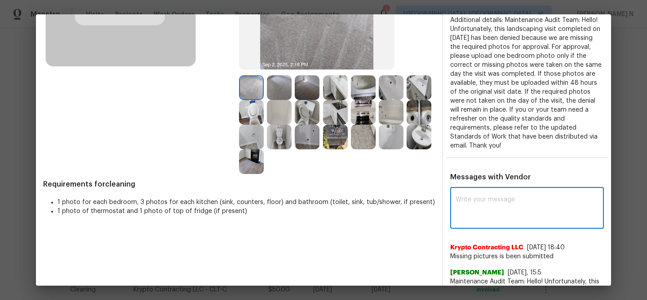
paste textarea "Maintenance Audit Team: Hello! Thank you for uploading the photo, after further…"
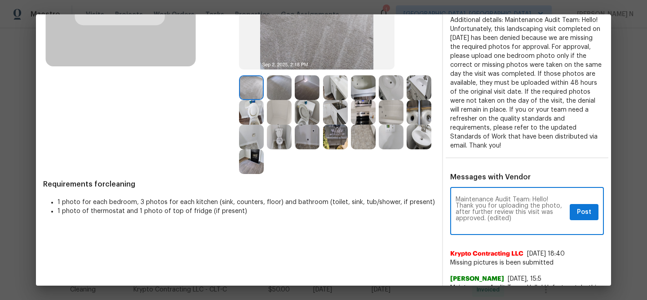
scroll to position [0, 0]
drag, startPoint x: 487, startPoint y: 217, endPoint x: 534, endPoint y: 216, distance: 47.2
click at [534, 217] on textarea "Maintenance Audit Team: Hello! Thank you for uploading the photo, after further…" at bounding box center [510, 212] width 110 height 31
type textarea "Maintenance Audit Team: Hello! Thank you for uploading the photo, after further…"
click at [579, 212] on span "Post" at bounding box center [584, 212] width 14 height 11
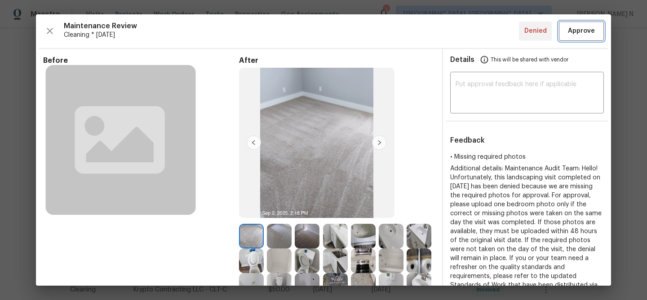
click at [571, 38] on button "Approve" at bounding box center [581, 31] width 45 height 19
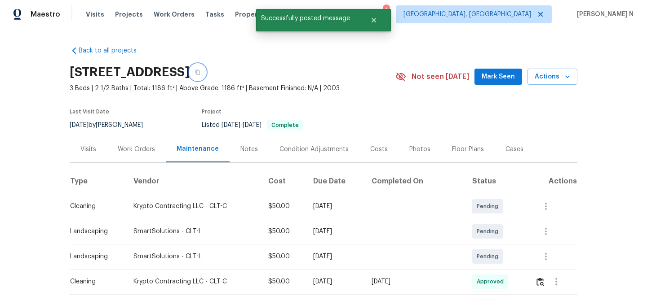
click at [200, 72] on icon "button" at bounding box center [197, 72] width 5 height 5
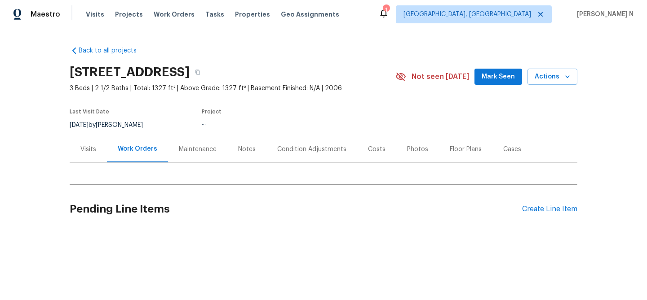
click at [203, 149] on div "Maintenance" at bounding box center [198, 149] width 38 height 9
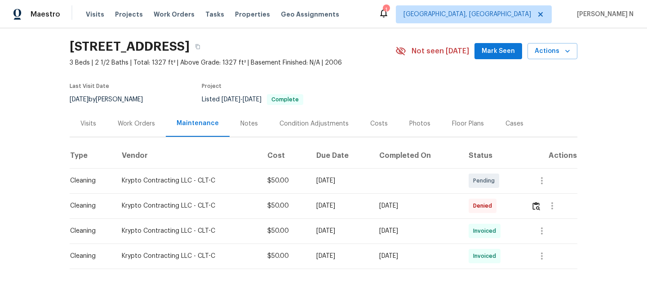
scroll to position [48, 0]
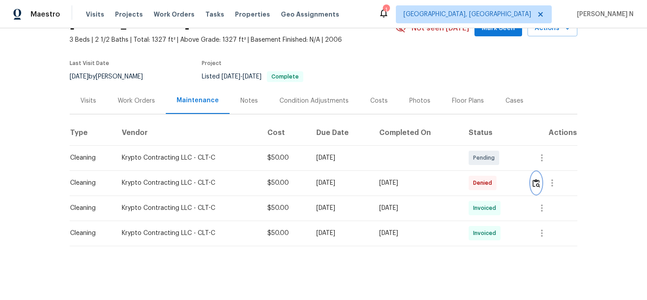
click at [540, 185] on img "button" at bounding box center [536, 183] width 8 height 9
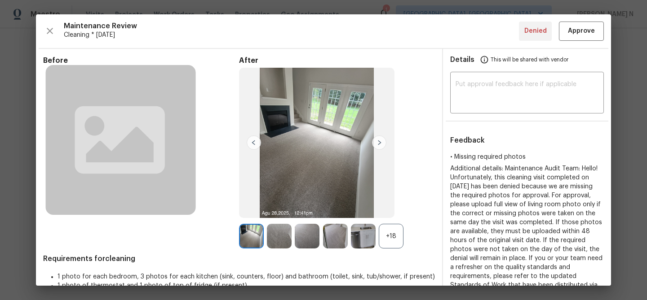
click at [398, 234] on div "+18" at bounding box center [391, 236] width 25 height 25
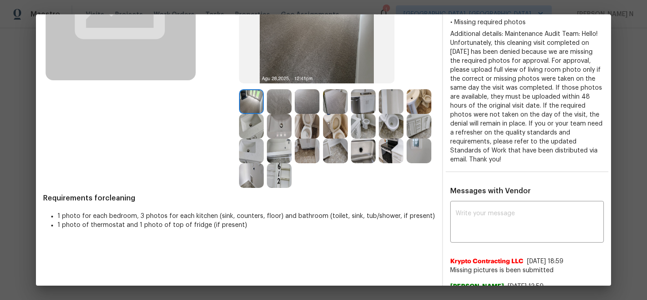
scroll to position [101, 0]
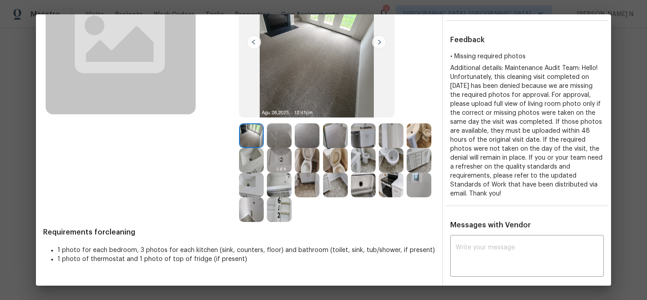
click at [276, 217] on img at bounding box center [279, 210] width 25 height 25
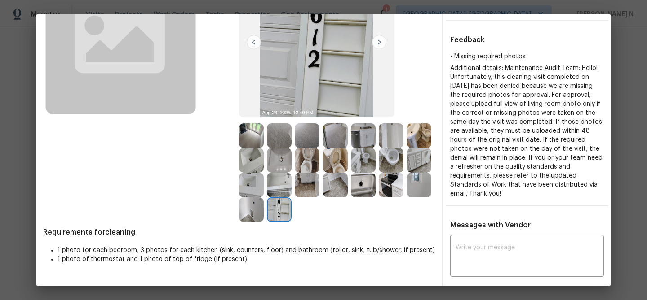
click at [370, 192] on img at bounding box center [363, 185] width 25 height 25
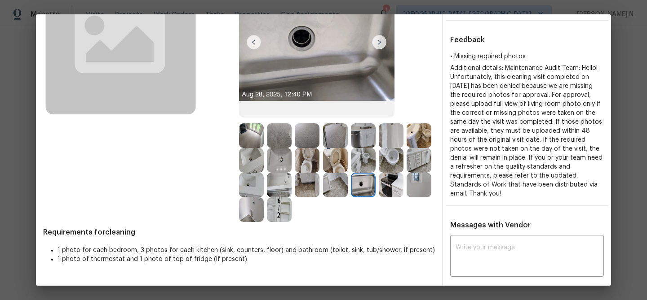
click at [410, 188] on img at bounding box center [418, 185] width 25 height 25
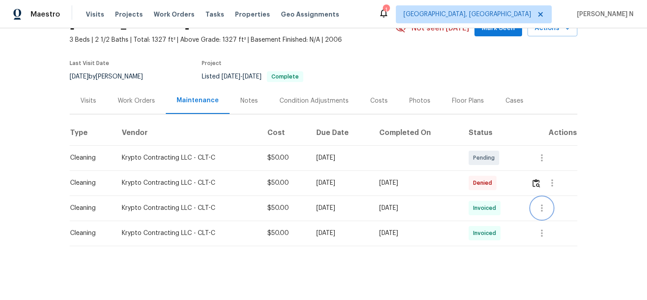
click at [539, 214] on button "button" at bounding box center [542, 209] width 22 height 22
click at [546, 227] on li "View details" at bounding box center [565, 223] width 63 height 15
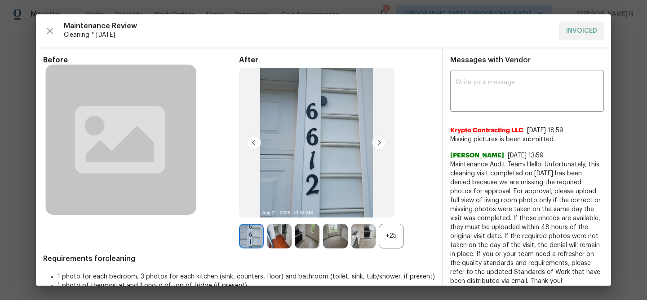
click at [384, 230] on div "+25" at bounding box center [391, 236] width 25 height 25
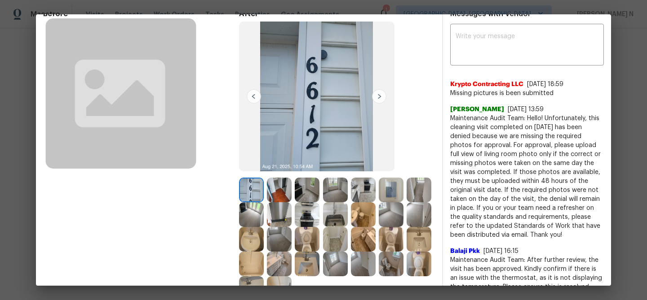
scroll to position [78, 0]
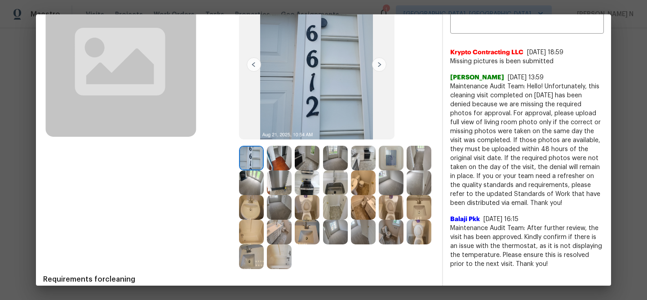
click at [337, 181] on img at bounding box center [335, 183] width 25 height 25
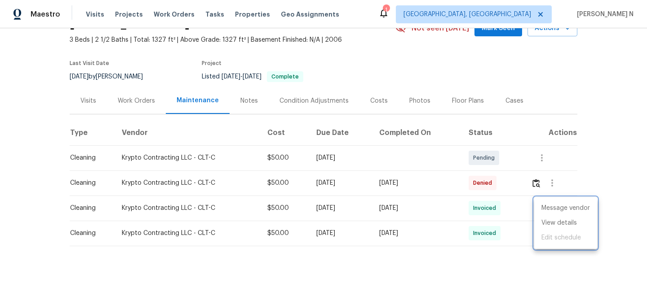
click at [539, 184] on div at bounding box center [323, 150] width 647 height 300
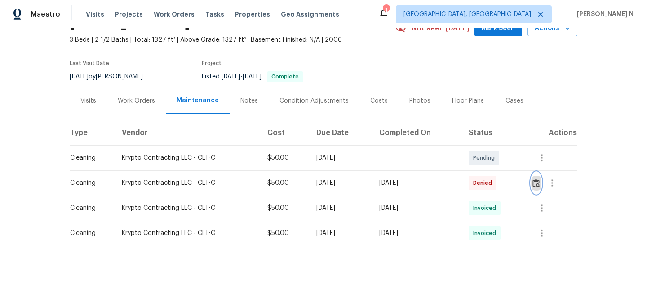
click at [539, 184] on img "button" at bounding box center [536, 183] width 8 height 9
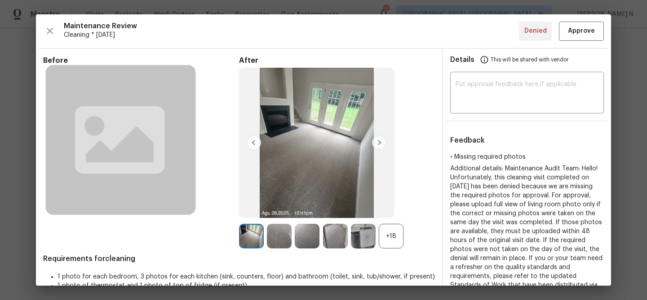
click at [398, 239] on div "+18" at bounding box center [391, 236] width 25 height 25
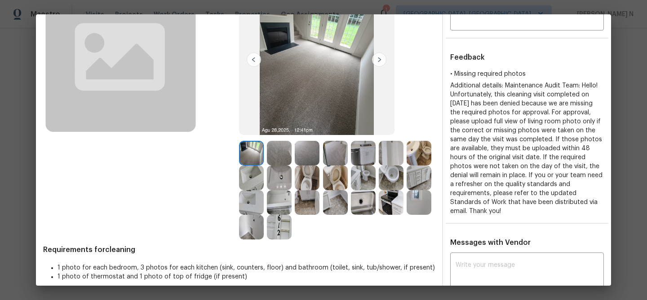
scroll to position [106, 0]
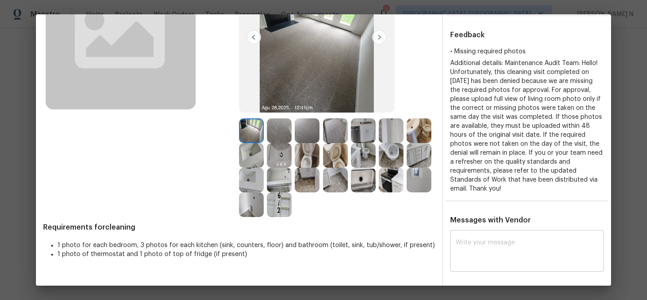
click at [495, 245] on textarea at bounding box center [526, 252] width 143 height 25
paste textarea "Maintenance Audit Team: Hello! Thank you for uploading the photo, after further…"
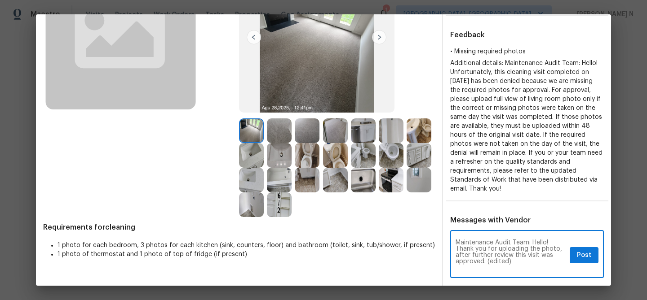
scroll to position [0, 0]
drag, startPoint x: 487, startPoint y: 262, endPoint x: 524, endPoint y: 262, distance: 37.3
click at [524, 262] on textarea "Maintenance Audit Team: Hello! Thank you for uploading the photo, after further…" at bounding box center [510, 255] width 110 height 31
type textarea "Maintenance Audit Team: Hello! Thank you for uploading the photo, after further…"
click at [589, 256] on span "Post" at bounding box center [584, 255] width 14 height 11
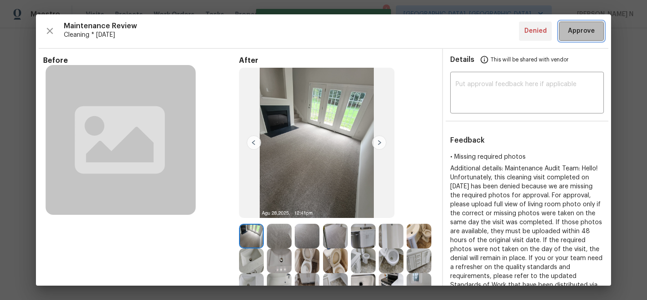
click at [573, 28] on span "Approve" at bounding box center [581, 31] width 27 height 11
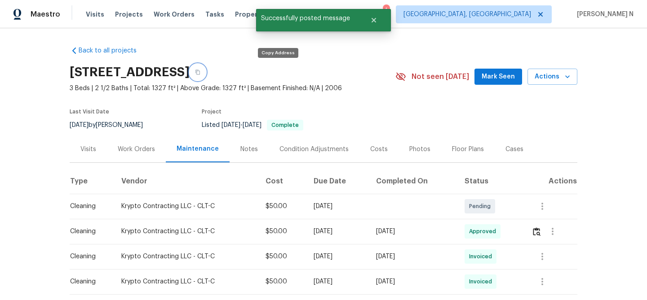
click at [200, 72] on icon "button" at bounding box center [197, 72] width 5 height 5
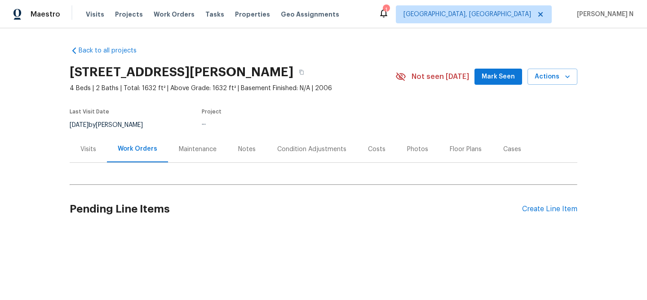
click at [173, 144] on div "Maintenance" at bounding box center [197, 149] width 59 height 26
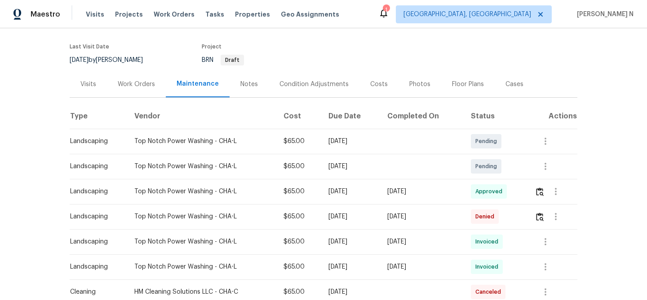
scroll to position [108, 0]
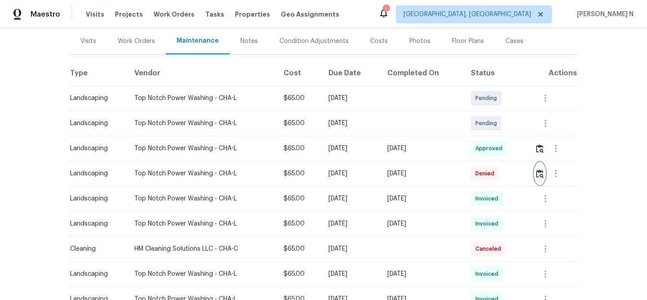
click at [540, 181] on button "button" at bounding box center [539, 174] width 10 height 22
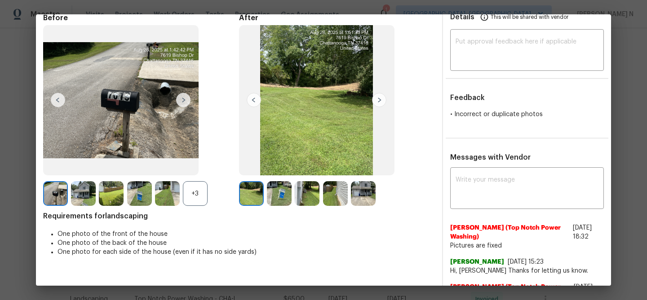
scroll to position [34, 0]
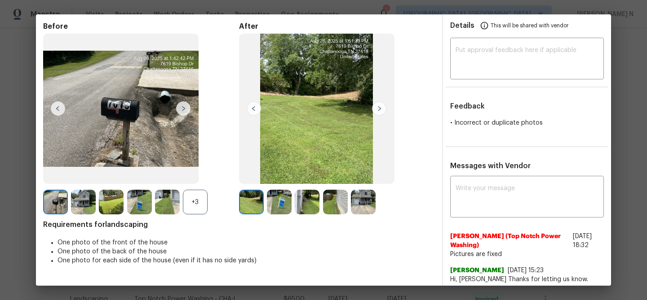
click at [198, 209] on div "+3" at bounding box center [195, 202] width 25 height 25
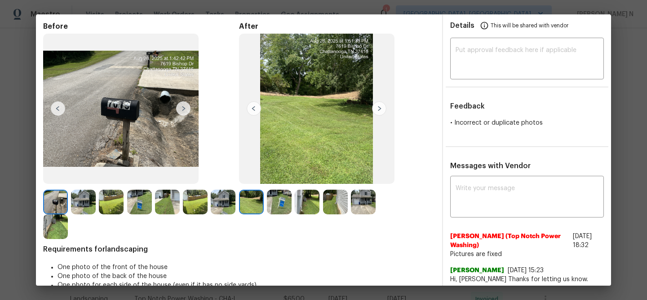
click at [284, 206] on img at bounding box center [279, 202] width 25 height 25
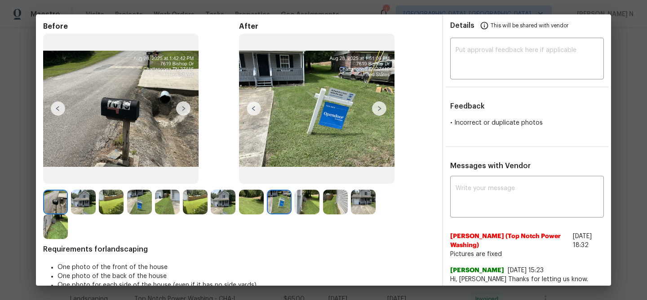
click at [139, 207] on img at bounding box center [139, 202] width 25 height 25
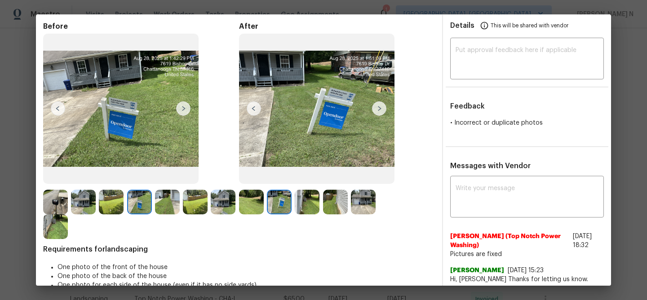
click at [93, 206] on img at bounding box center [83, 202] width 25 height 25
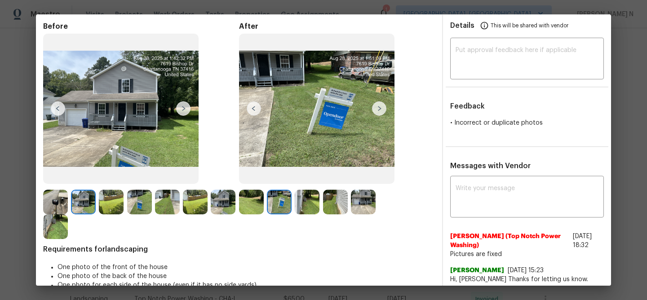
click at [229, 198] on img at bounding box center [223, 202] width 25 height 25
click at [370, 203] on img at bounding box center [363, 202] width 25 height 25
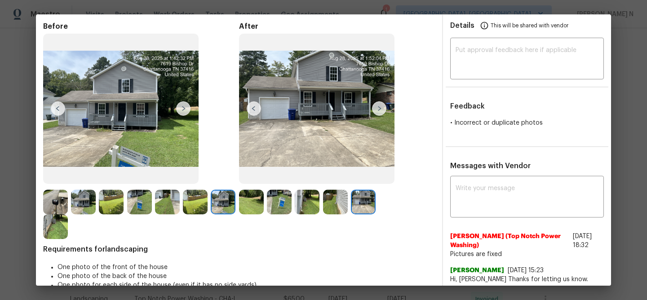
click at [311, 207] on img at bounding box center [307, 202] width 25 height 25
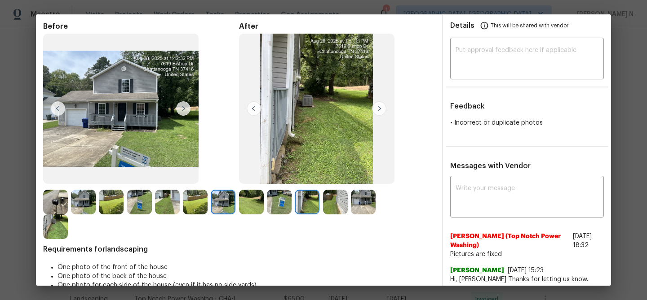
click at [58, 228] on img at bounding box center [55, 227] width 25 height 25
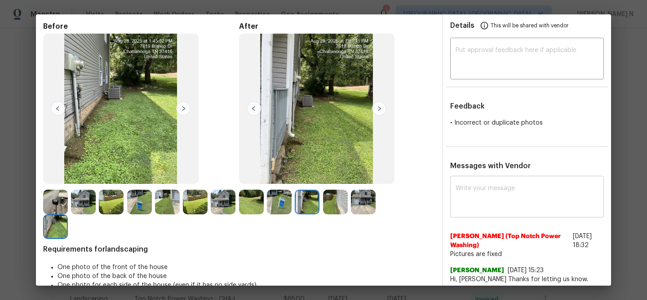
click at [500, 207] on textarea at bounding box center [526, 197] width 143 height 25
paste textarea "Maintenance Audit Team: Hello! Thank you for uploading the photo, after further…"
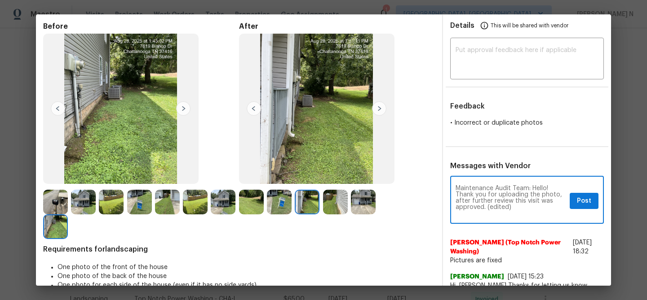
scroll to position [0, 0]
drag, startPoint x: 487, startPoint y: 206, endPoint x: 525, endPoint y: 202, distance: 38.4
click at [525, 206] on textarea "Maintenance Audit Team: Hello! Thank you for uploading the photo, after further…" at bounding box center [510, 200] width 110 height 31
type textarea "Maintenance Audit Team: Hello! Thank you for uploading the photo, after further…"
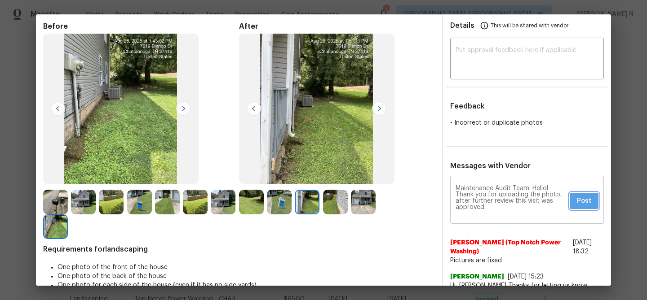
click at [587, 204] on span "Post" at bounding box center [584, 201] width 14 height 11
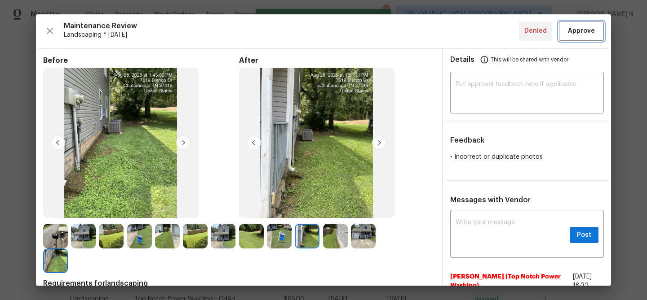
click at [578, 25] on button "Approve" at bounding box center [581, 31] width 45 height 19
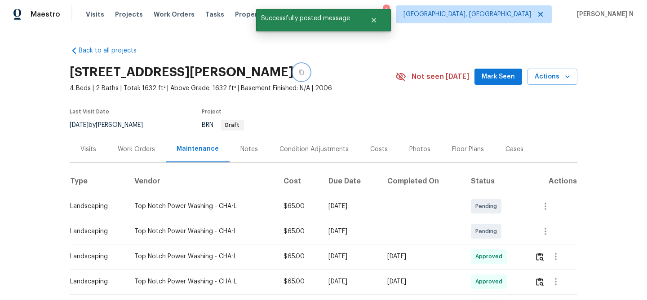
click at [304, 74] on icon "button" at bounding box center [301, 72] width 4 height 5
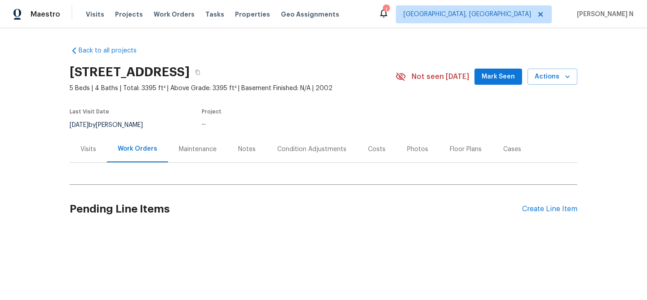
click at [190, 148] on div "Maintenance" at bounding box center [198, 149] width 38 height 9
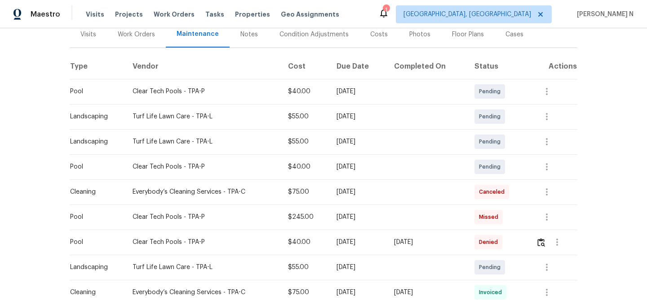
scroll to position [142, 0]
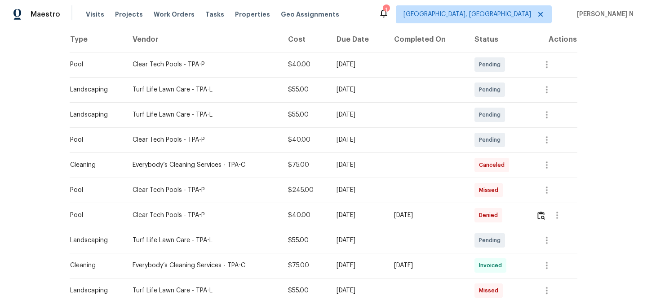
click at [548, 220] on div at bounding box center [557, 216] width 22 height 22
click at [543, 218] on img "button" at bounding box center [541, 216] width 8 height 9
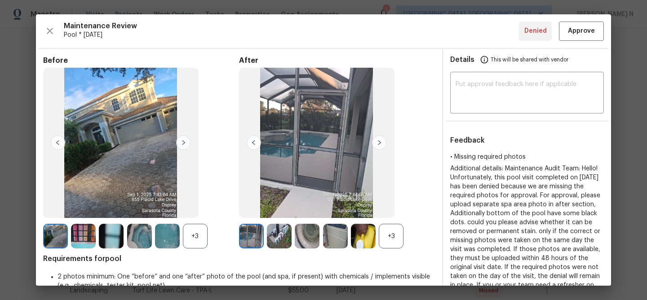
click at [388, 243] on div "+3" at bounding box center [391, 236] width 25 height 25
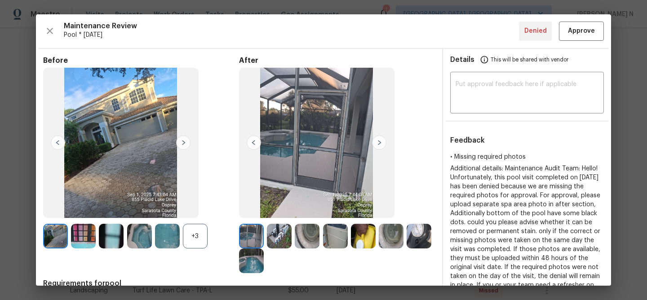
click at [196, 242] on div "+3" at bounding box center [195, 236] width 25 height 25
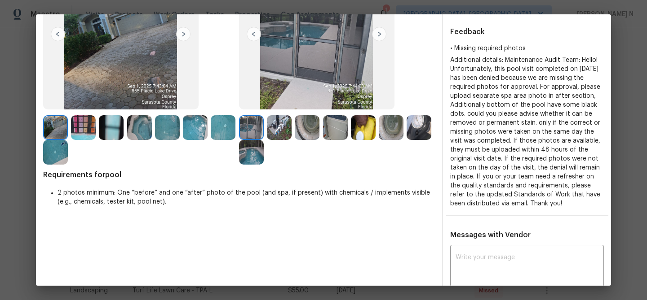
scroll to position [103, 0]
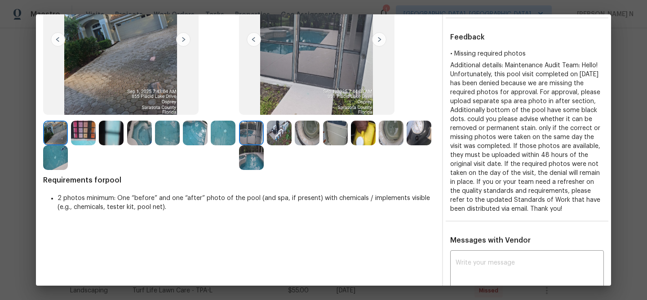
click at [257, 159] on img at bounding box center [251, 157] width 25 height 25
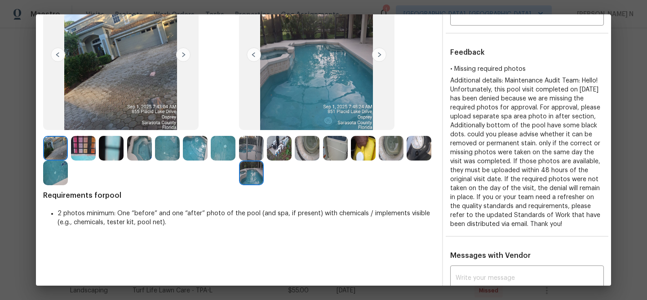
scroll to position [80, 0]
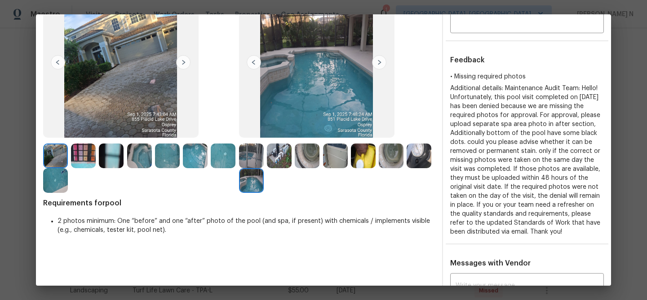
click at [145, 160] on img at bounding box center [139, 156] width 25 height 25
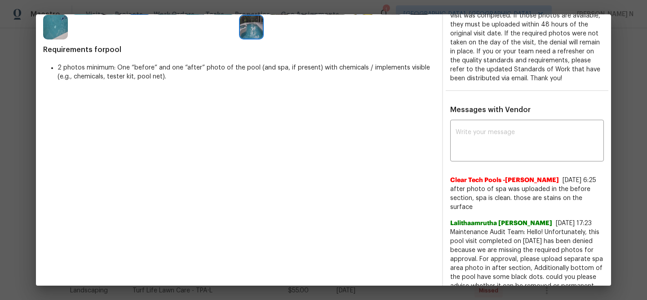
scroll to position [269, 0]
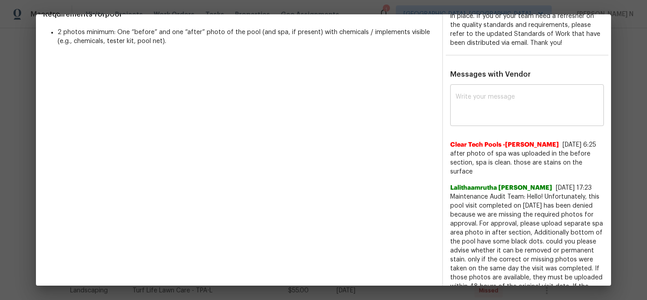
click at [491, 112] on textarea at bounding box center [526, 106] width 143 height 25
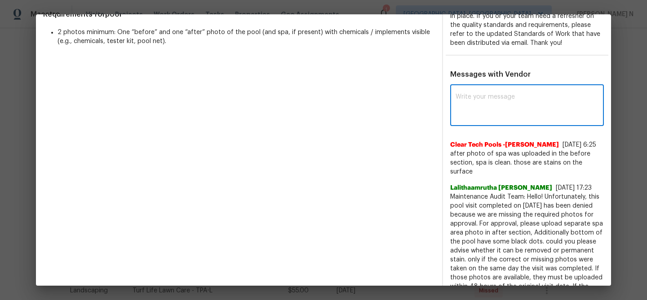
paste textarea "Maintenance Audit Team: Hello! We approve this visit as an exception for this t…"
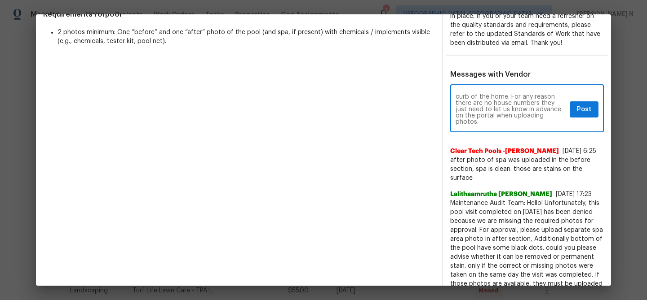
scroll to position [66, 0]
drag, startPoint x: 545, startPoint y: 118, endPoint x: 526, endPoint y: 119, distance: 19.4
click at [526, 119] on textarea "Maintenance Audit Team: Hello! We approve this visit as an exception for this t…" at bounding box center [510, 109] width 110 height 31
click at [531, 125] on textarea "Maintenance Audit Team: Hello! We approve this visit as an exception for this t…" at bounding box center [510, 109] width 110 height 31
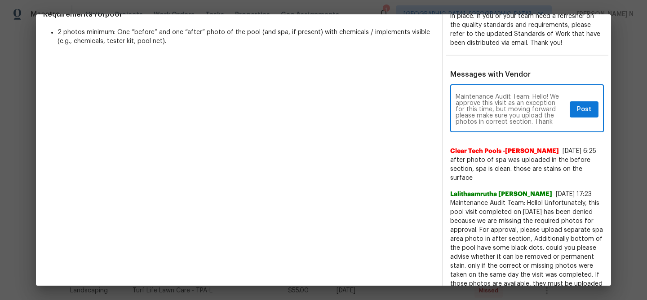
click at [466, 125] on textarea "Maintenance Audit Team: Hello! We approve this visit as an exception for this t…" at bounding box center [510, 109] width 110 height 31
type textarea "Maintenance Audit Team: Hello! We approve this visit as an exception for this t…"
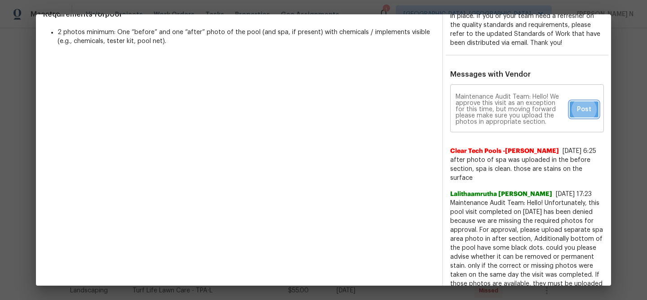
click at [580, 115] on span "Post" at bounding box center [584, 109] width 14 height 11
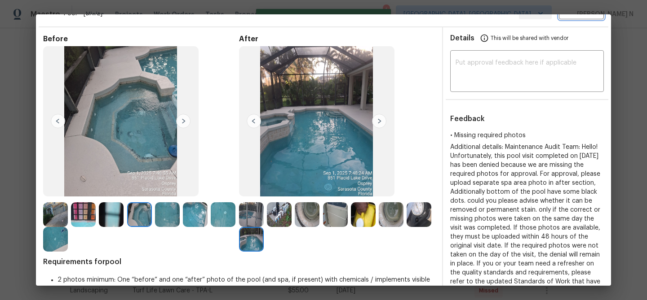
click at [578, 19] on button "Approve" at bounding box center [581, 9] width 45 height 19
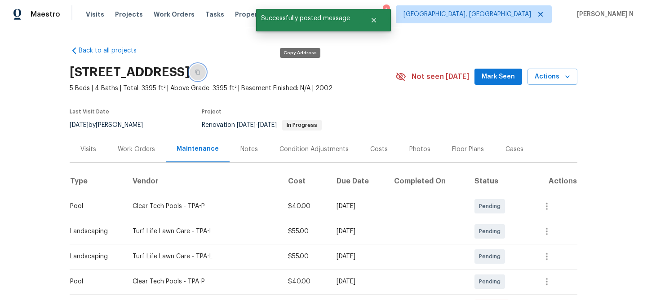
click at [206, 74] on button "button" at bounding box center [198, 72] width 16 height 16
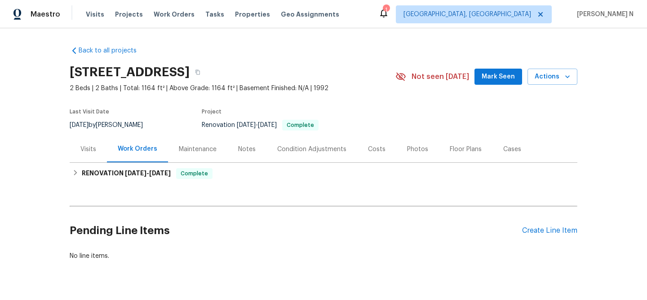
click at [194, 155] on div "Maintenance" at bounding box center [197, 149] width 59 height 26
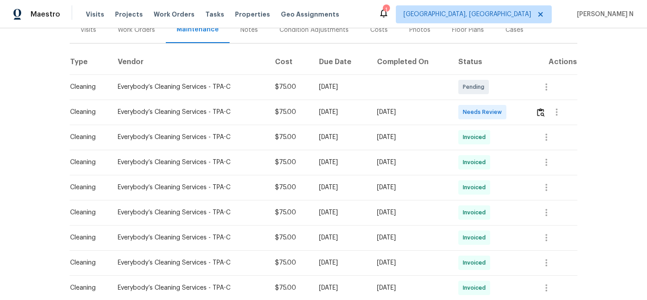
scroll to position [136, 0]
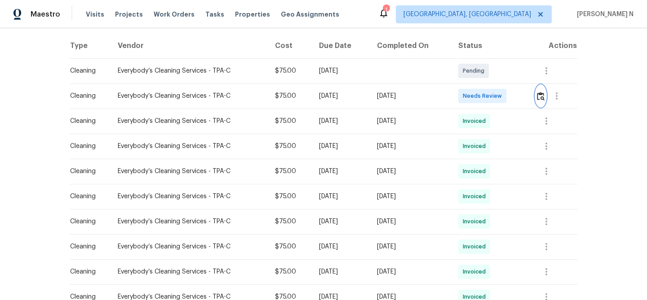
click at [543, 99] on img "button" at bounding box center [541, 96] width 8 height 9
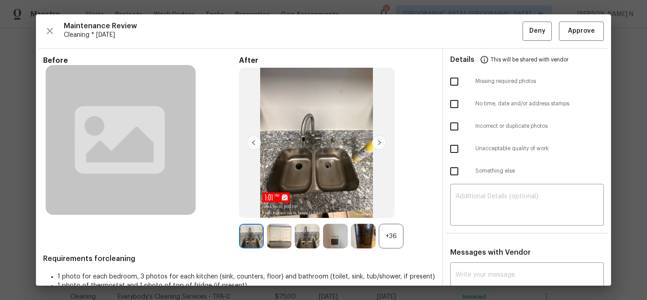
click at [396, 228] on div "+36" at bounding box center [391, 236] width 25 height 25
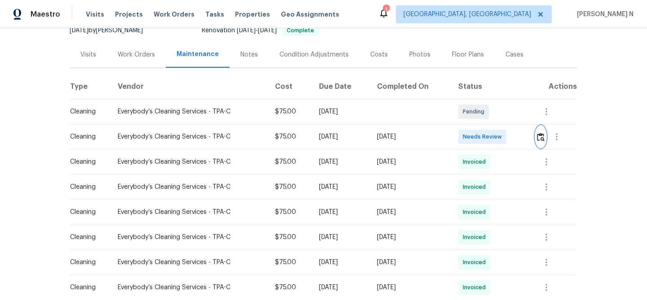
scroll to position [29, 0]
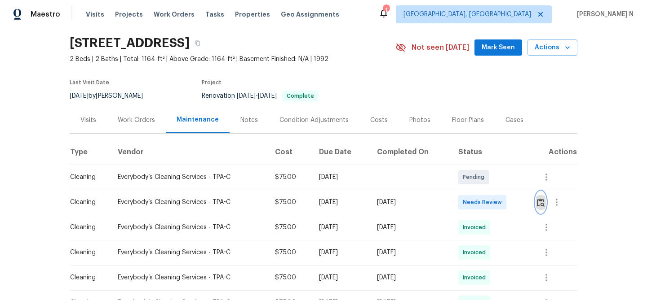
click at [542, 197] on button "button" at bounding box center [540, 203] width 10 height 22
click at [546, 205] on button "button" at bounding box center [540, 203] width 10 height 22
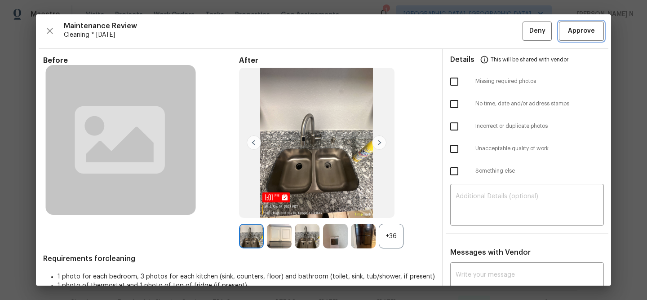
click at [589, 36] on span "Approve" at bounding box center [581, 31] width 27 height 11
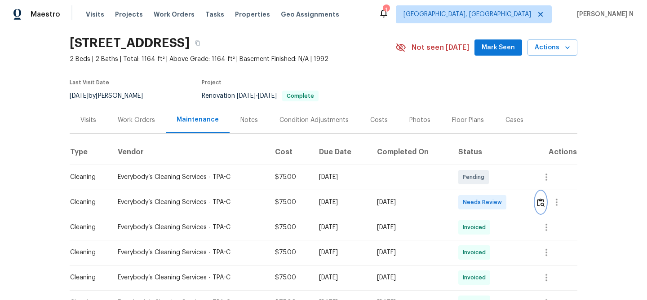
scroll to position [0, 0]
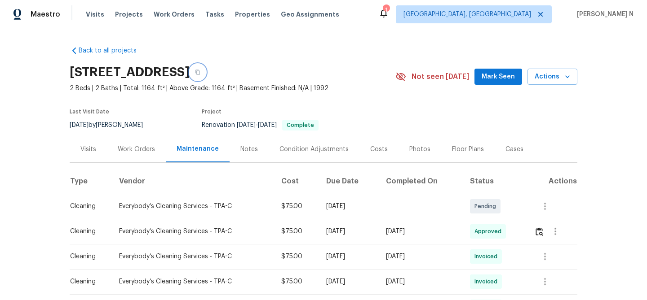
click at [200, 74] on icon "button" at bounding box center [197, 72] width 5 height 5
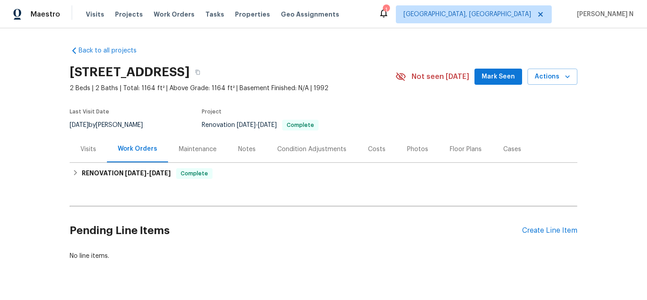
click at [192, 147] on div "Maintenance" at bounding box center [198, 149] width 38 height 9
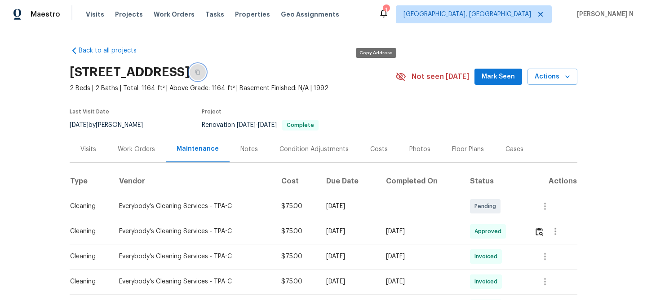
click at [206, 74] on button "button" at bounding box center [198, 72] width 16 height 16
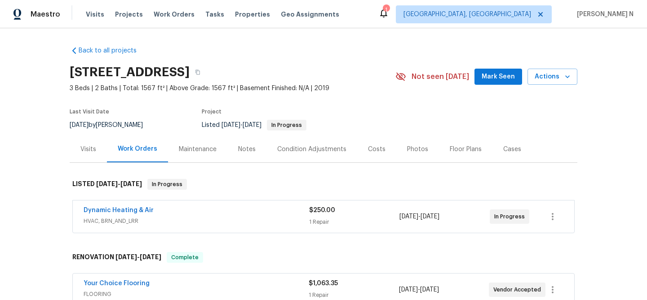
click at [218, 146] on div "Maintenance" at bounding box center [197, 149] width 59 height 26
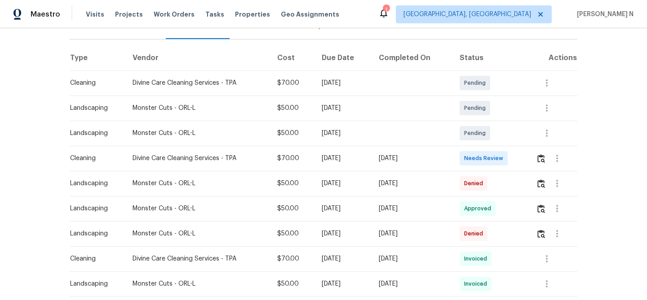
scroll to position [124, 0]
click at [539, 181] on button "button" at bounding box center [541, 183] width 10 height 22
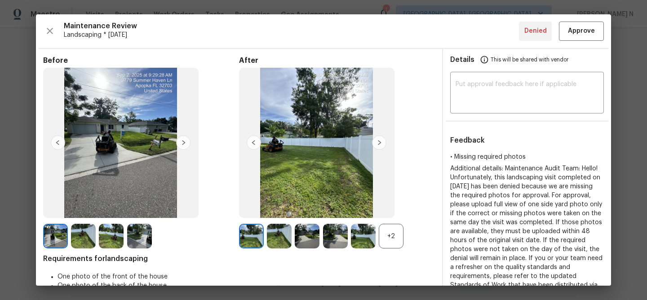
click at [406, 231] on div "+2" at bounding box center [337, 236] width 196 height 25
click at [398, 234] on div "+2" at bounding box center [391, 236] width 25 height 25
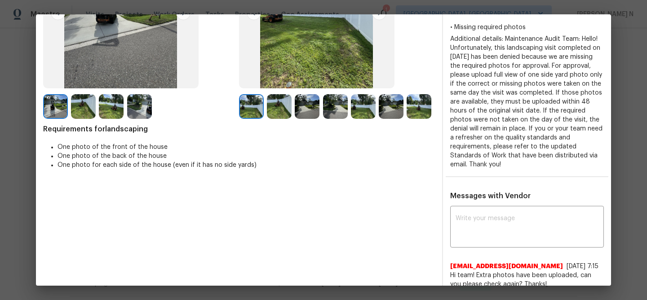
scroll to position [176, 0]
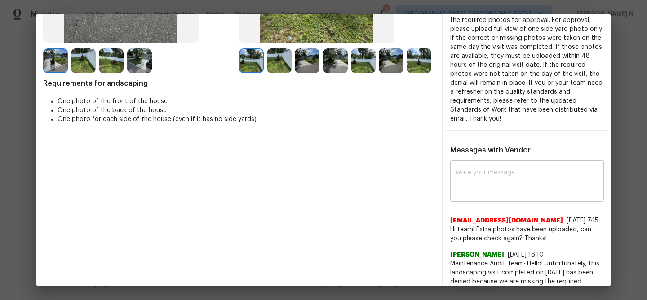
click at [476, 185] on textarea at bounding box center [526, 182] width 143 height 25
paste textarea "Maintenance Audit Team: Hello! Thank you for uploading the photo, after further…"
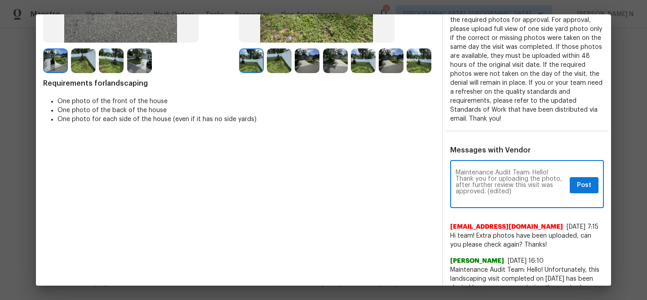
scroll to position [0, 0]
drag, startPoint x: 485, startPoint y: 191, endPoint x: 517, endPoint y: 191, distance: 31.9
click at [517, 191] on textarea "Maintenance Audit Team: Hello! Thank you for uploading the photo, after further…" at bounding box center [510, 185] width 110 height 31
type textarea "Maintenance Audit Team: Hello! Thank you for uploading the photo, after further…"
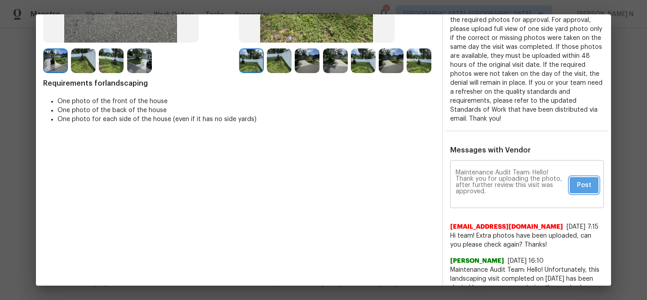
click at [578, 180] on span "Post" at bounding box center [584, 185] width 14 height 11
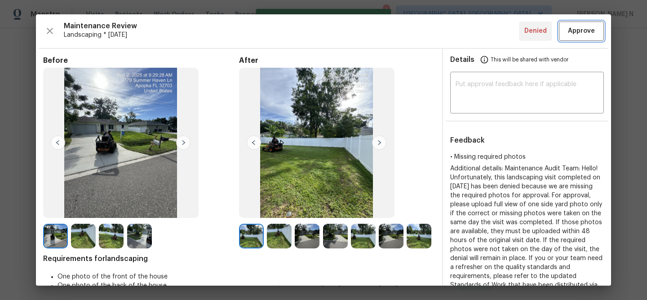
click at [569, 27] on span "Approve" at bounding box center [581, 31] width 27 height 11
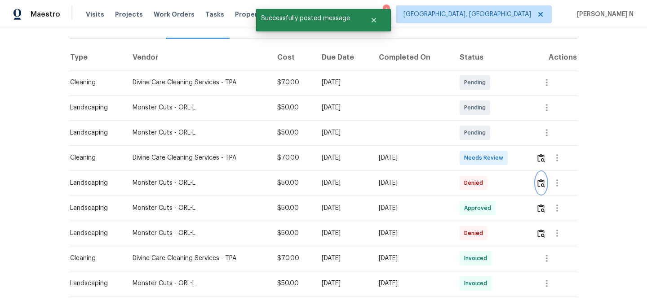
scroll to position [1, 0]
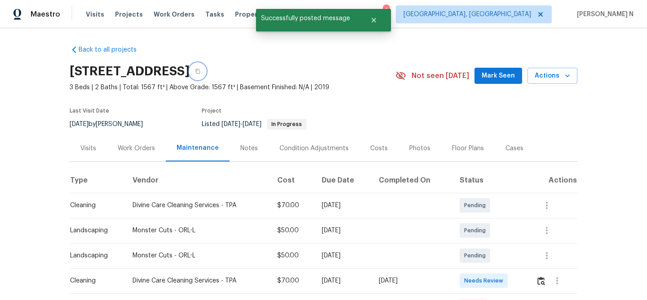
click at [206, 75] on button "button" at bounding box center [198, 71] width 16 height 16
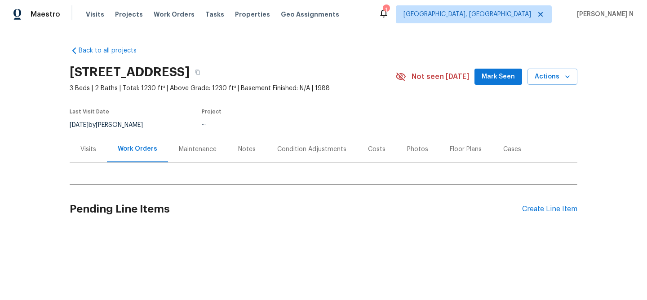
click at [190, 152] on div "Maintenance" at bounding box center [198, 149] width 38 height 9
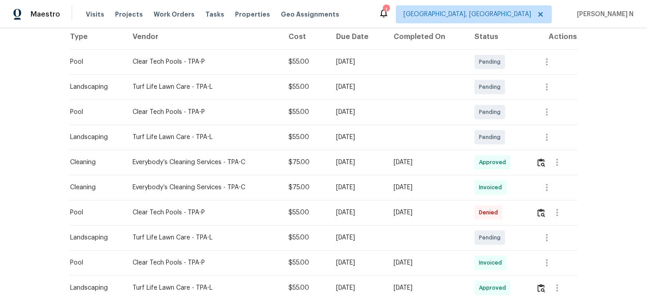
scroll to position [171, 0]
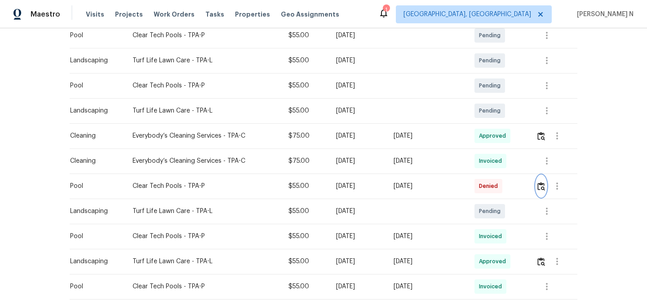
click at [542, 190] on img "button" at bounding box center [541, 186] width 8 height 9
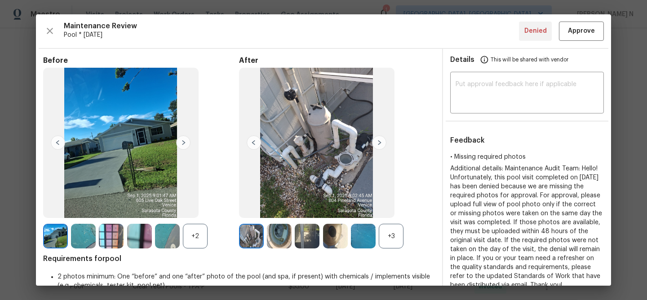
click at [387, 243] on div "+3" at bounding box center [391, 236] width 25 height 25
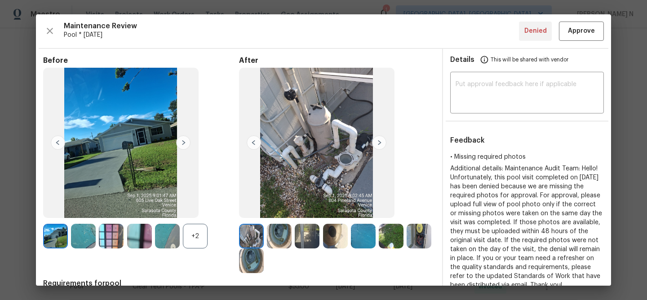
click at [198, 239] on div "+2" at bounding box center [195, 236] width 25 height 25
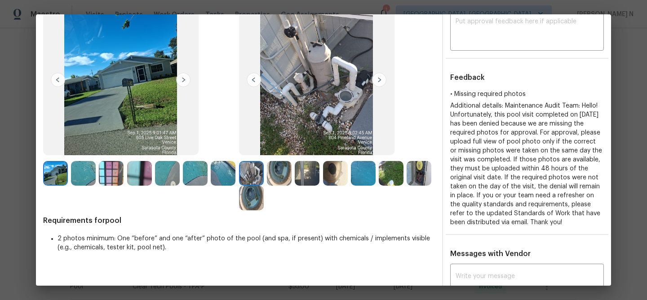
scroll to position [59, 0]
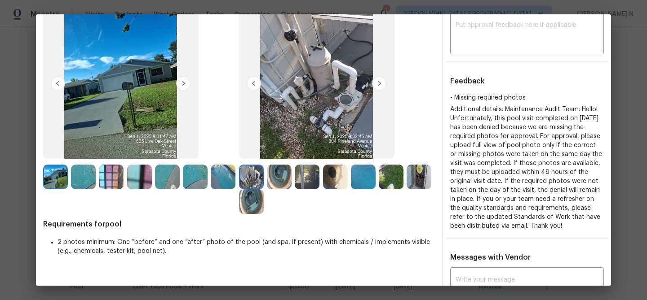
click at [369, 184] on img at bounding box center [363, 177] width 25 height 25
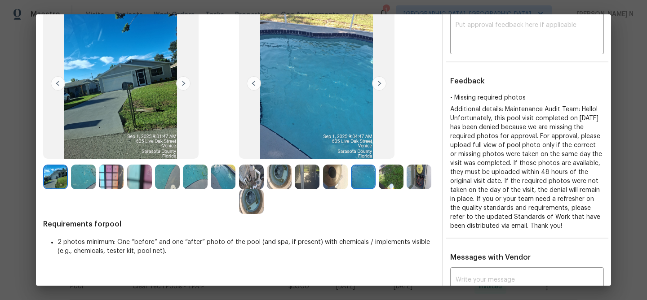
click at [232, 177] on img at bounding box center [223, 177] width 25 height 25
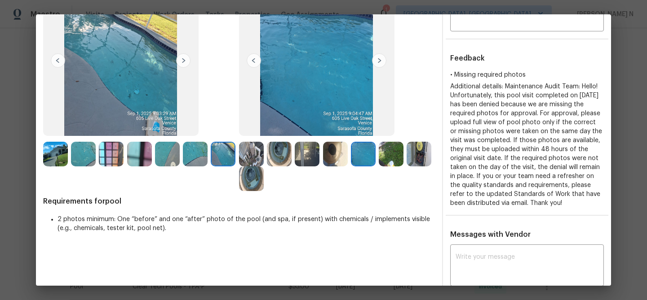
scroll to position [31, 0]
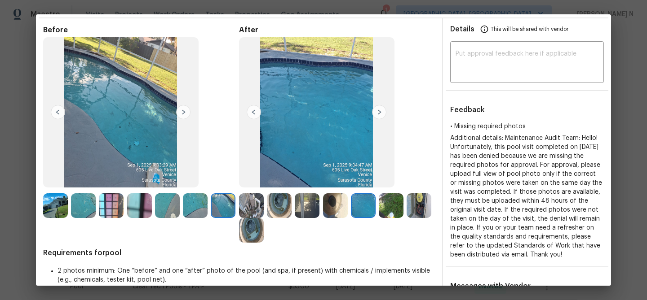
click at [234, 215] on img at bounding box center [223, 206] width 25 height 25
click at [218, 210] on img at bounding box center [223, 206] width 25 height 25
click at [194, 209] on img at bounding box center [195, 206] width 25 height 25
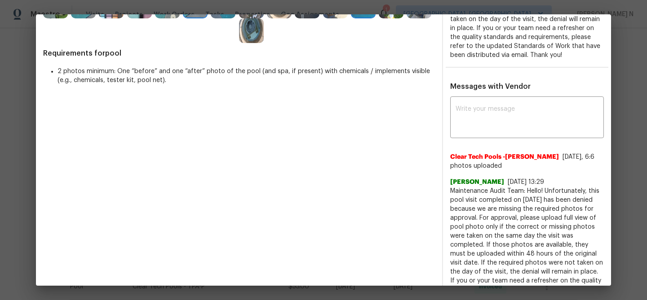
scroll to position [287, 0]
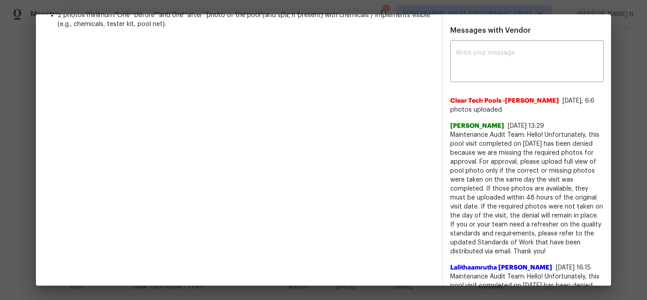
click at [459, 142] on span "Maintenance Audit Team: Hello! Unfortunately, this pool visit completed on 09/0…" at bounding box center [527, 194] width 154 height 126
drag, startPoint x: 459, startPoint y: 142, endPoint x: 541, endPoint y: 142, distance: 81.7
click at [541, 142] on span "Maintenance Audit Team: Hello! Unfortunately, this pool visit completed on 09/0…" at bounding box center [527, 194] width 154 height 126
copy span "Maintenance Audit Team: Hello!"
click at [535, 66] on textarea at bounding box center [526, 62] width 143 height 25
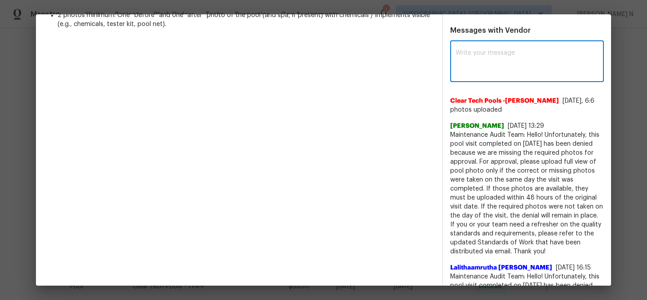
paste textarea "Maintenance Audit Team: Hello!"
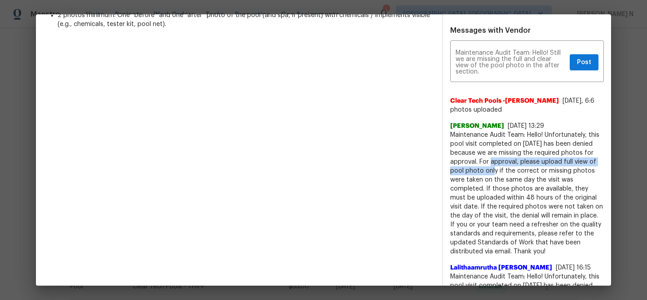
drag, startPoint x: 489, startPoint y: 170, endPoint x: 489, endPoint y: 176, distance: 6.3
click at [489, 176] on span "Maintenance Audit Team: Hello! Unfortunately, this pool visit completed on 09/0…" at bounding box center [527, 194] width 154 height 126
copy span "For approval, please upload full view of pool photo"
click at [568, 79] on div "Maintenance Audit Team: Hello! Still we are missing the full and clear view of …" at bounding box center [527, 63] width 154 height 40
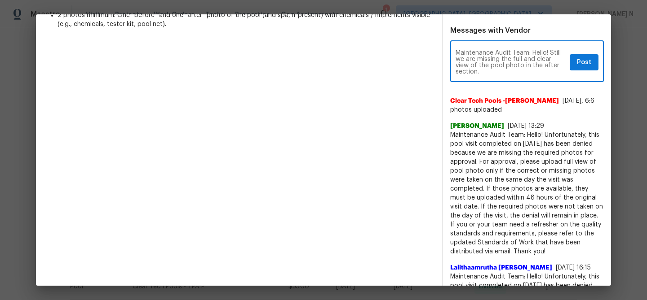
paste textarea "For approval, please upload full view of pool photo"
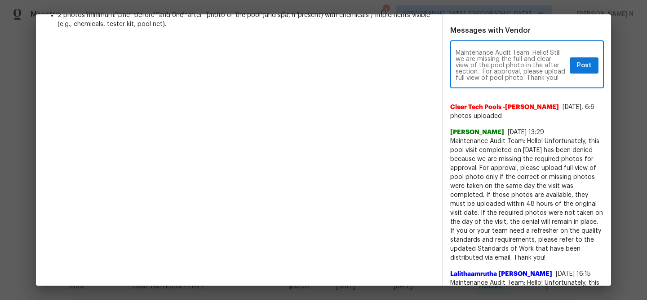
type textarea "Maintenance Audit Team: Hello! Still we are missing the full and clear view of …"
click at [587, 74] on button "Post" at bounding box center [583, 65] width 29 height 17
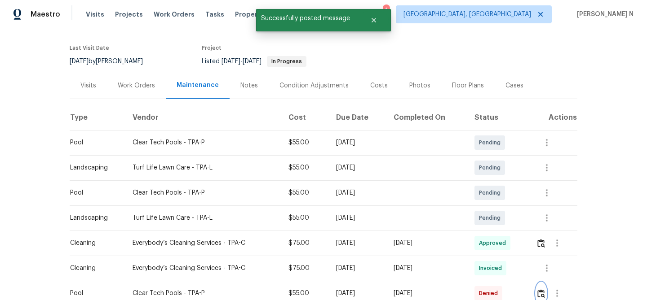
scroll to position [0, 0]
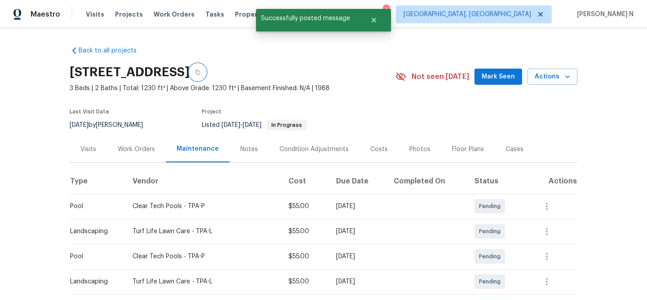
click at [206, 76] on button "button" at bounding box center [198, 72] width 16 height 16
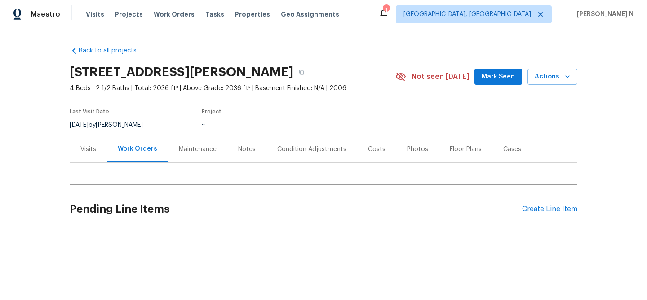
click at [185, 145] on div "Maintenance" at bounding box center [198, 149] width 38 height 9
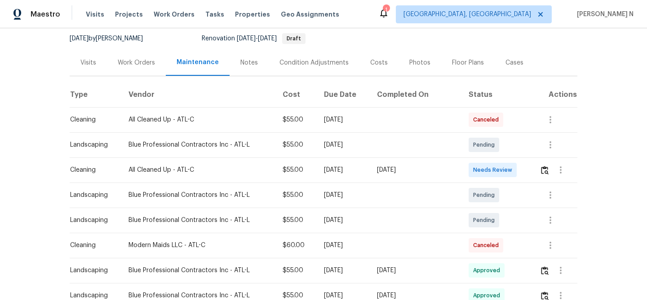
scroll to position [93, 0]
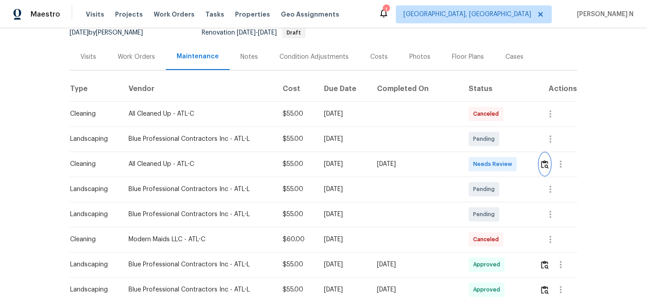
click at [548, 164] on img "button" at bounding box center [545, 164] width 8 height 9
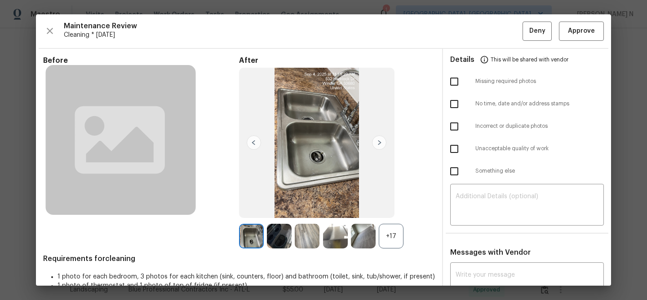
click at [399, 239] on div "+17" at bounding box center [391, 236] width 25 height 25
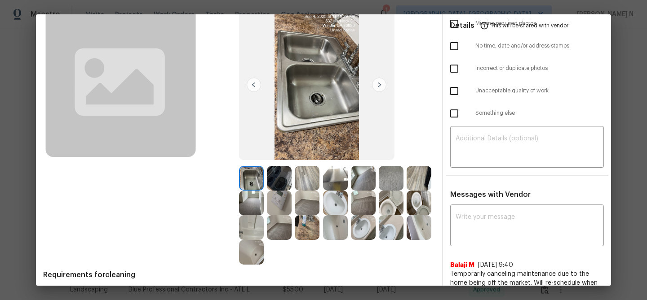
scroll to position [119, 0]
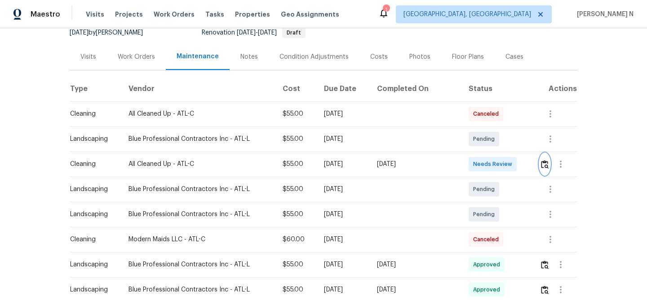
click at [548, 164] on img "button" at bounding box center [545, 164] width 8 height 9
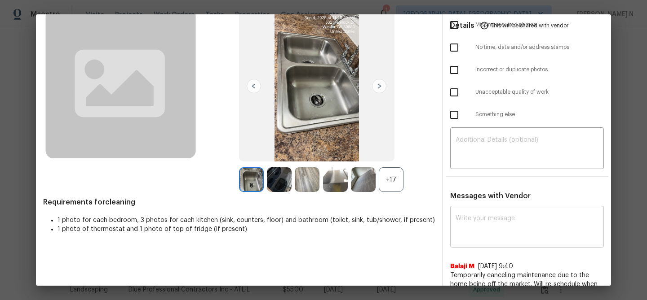
scroll to position [53, 0]
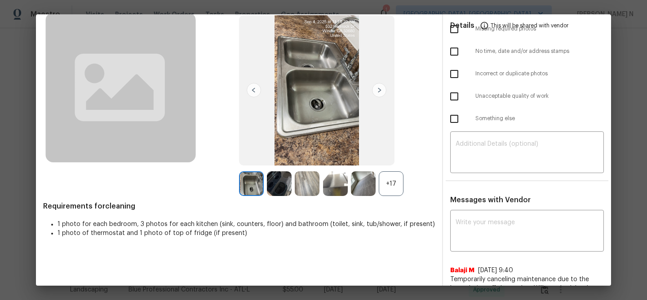
click at [397, 192] on div "+17" at bounding box center [391, 184] width 25 height 25
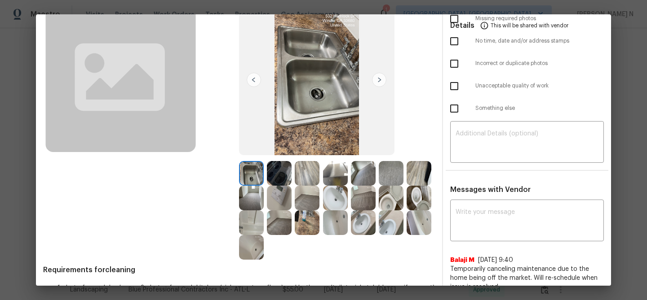
scroll to position [64, 0]
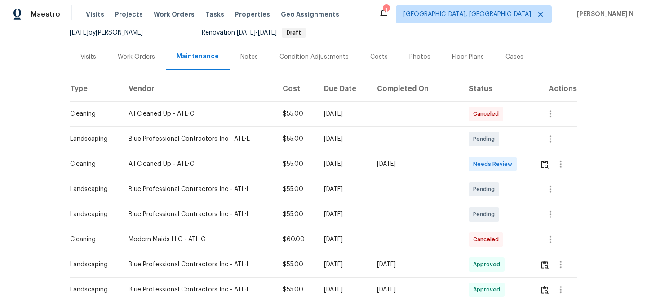
click at [310, 203] on td "$55.00" at bounding box center [295, 214] width 41 height 25
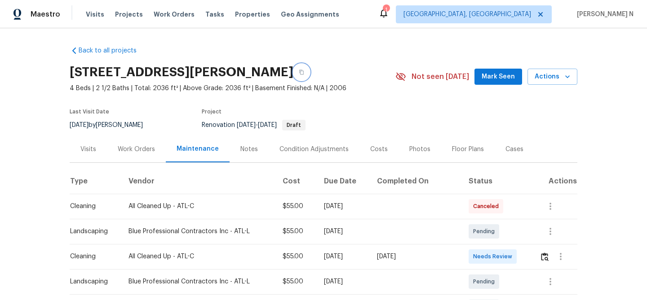
click at [296, 79] on button "button" at bounding box center [301, 72] width 16 height 16
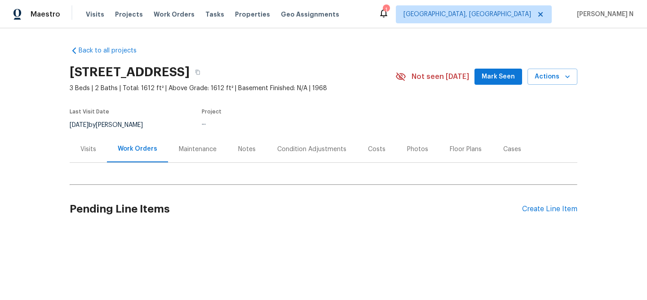
click at [194, 149] on div "Maintenance" at bounding box center [198, 149] width 38 height 9
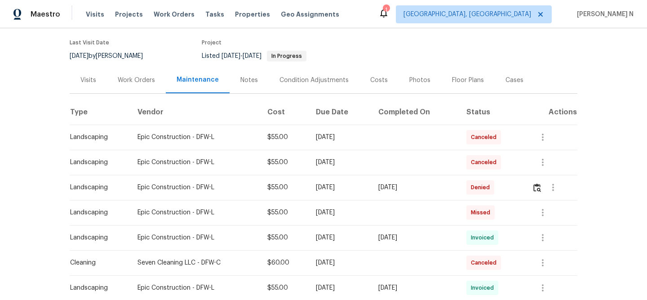
scroll to position [81, 0]
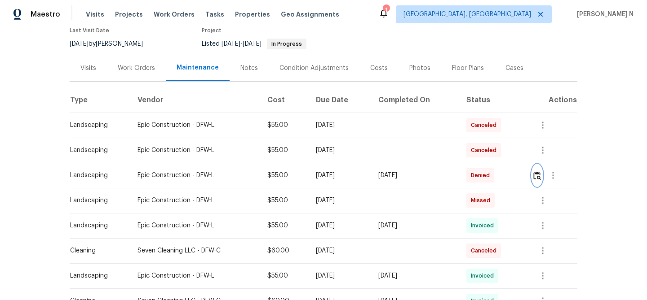
click at [539, 176] on img "button" at bounding box center [537, 176] width 8 height 9
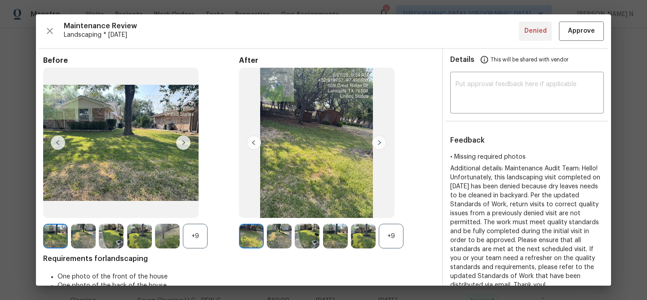
click at [388, 234] on div "+9" at bounding box center [391, 236] width 25 height 25
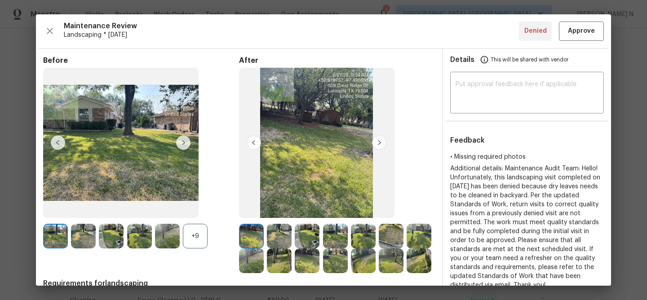
click at [193, 239] on div "+9" at bounding box center [195, 236] width 25 height 25
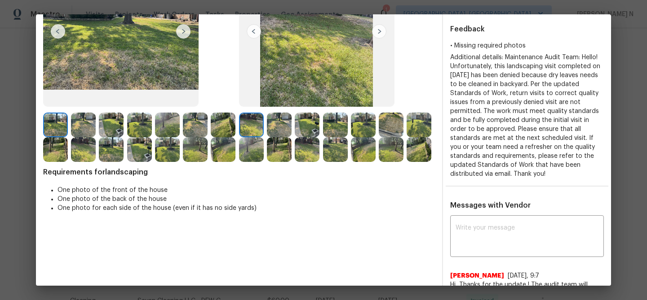
scroll to position [88, 0]
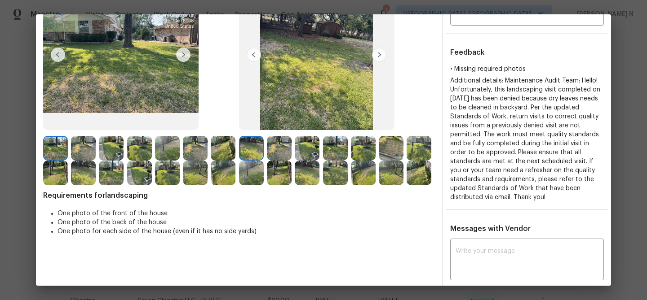
click at [303, 150] on img at bounding box center [307, 148] width 25 height 25
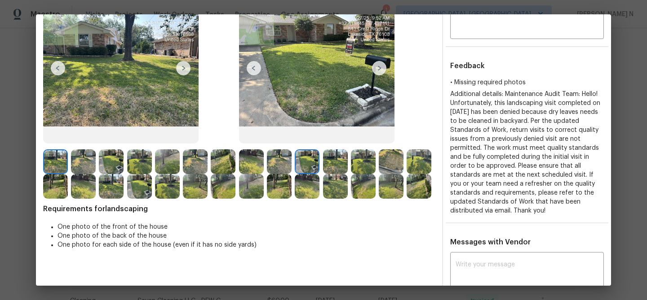
scroll to position [72, 0]
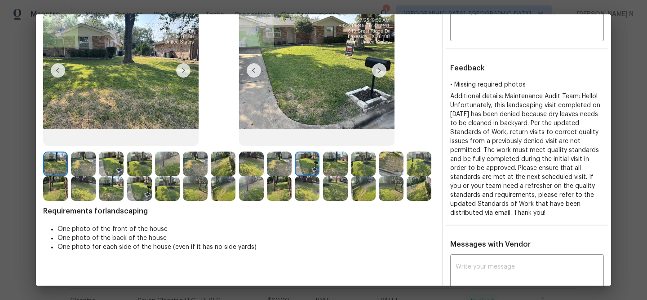
click at [336, 168] on img at bounding box center [335, 164] width 25 height 25
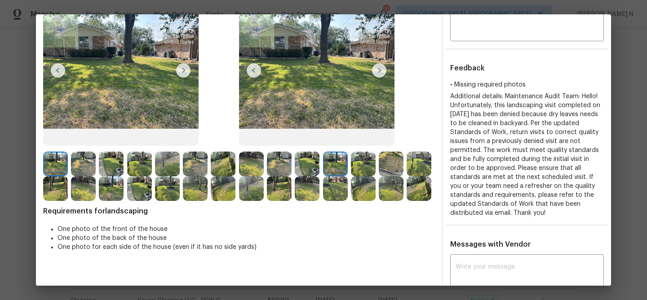
click at [361, 166] on img at bounding box center [363, 164] width 25 height 25
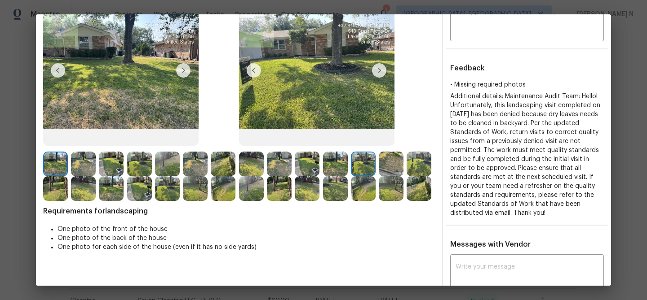
click at [391, 167] on img at bounding box center [391, 164] width 25 height 25
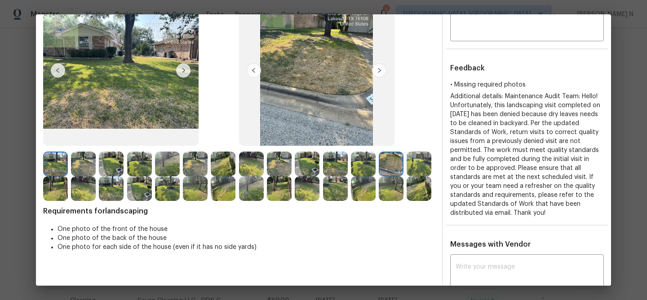
click at [419, 169] on img at bounding box center [418, 164] width 25 height 25
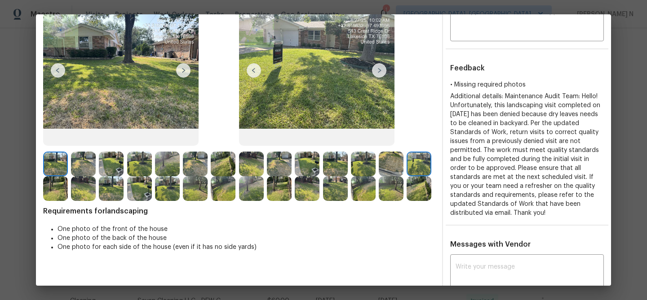
click at [253, 187] on img at bounding box center [251, 188] width 25 height 25
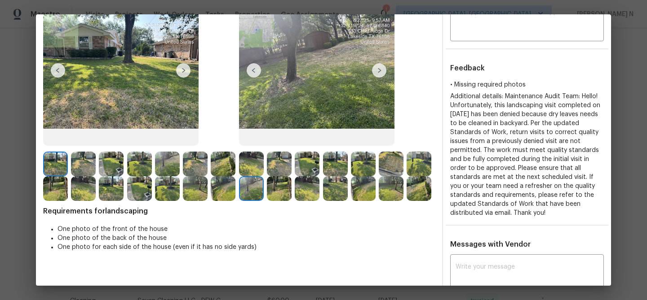
click at [279, 188] on img at bounding box center [279, 188] width 25 height 25
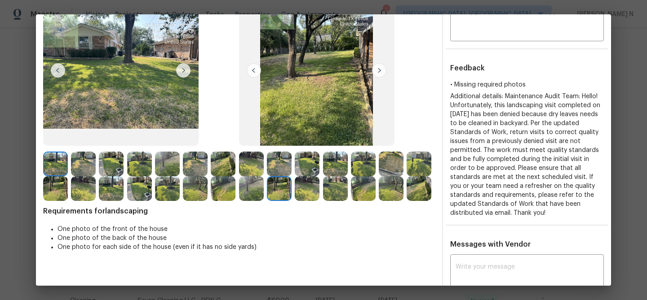
click at [304, 190] on img at bounding box center [307, 188] width 25 height 25
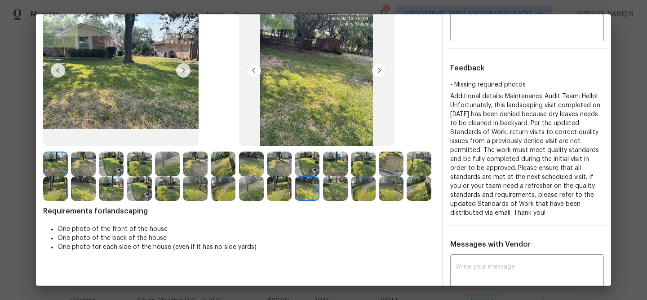
click at [326, 190] on img at bounding box center [335, 188] width 25 height 25
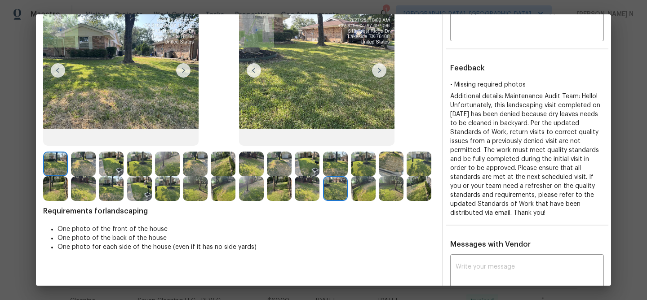
click at [354, 188] on img at bounding box center [363, 188] width 25 height 25
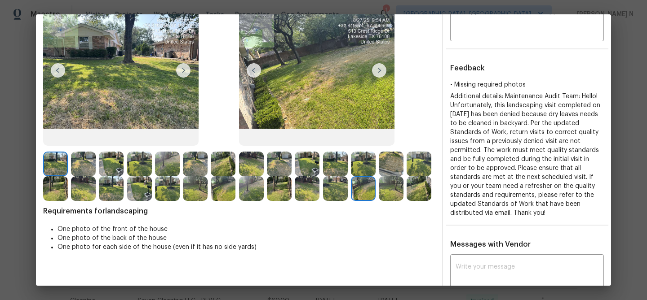
click at [394, 189] on img at bounding box center [391, 188] width 25 height 25
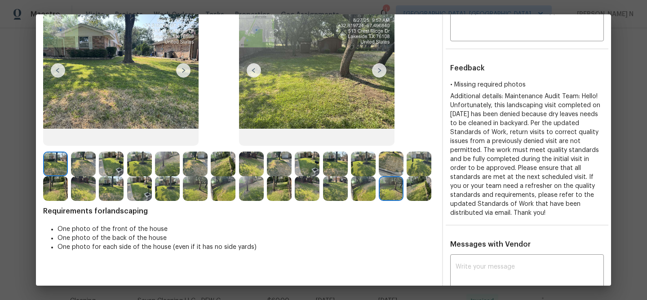
click at [421, 191] on img at bounding box center [418, 188] width 25 height 25
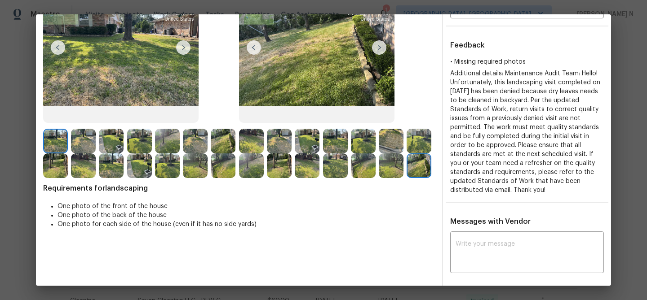
scroll to position [116, 0]
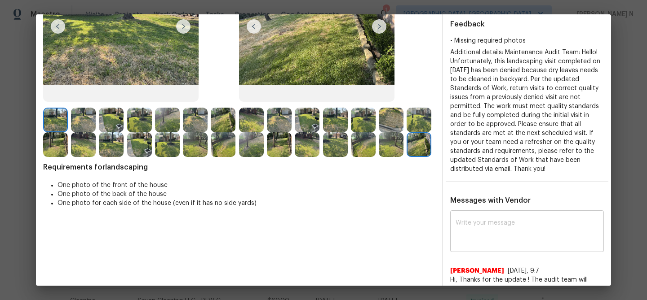
click at [520, 229] on textarea at bounding box center [526, 232] width 143 height 25
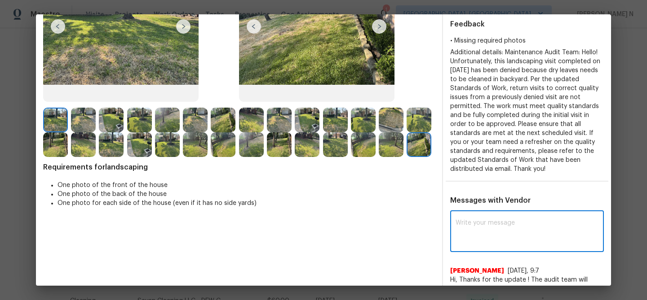
paste textarea "Maintenance Audit Team: Hello! Thank you for the feedback after further review …"
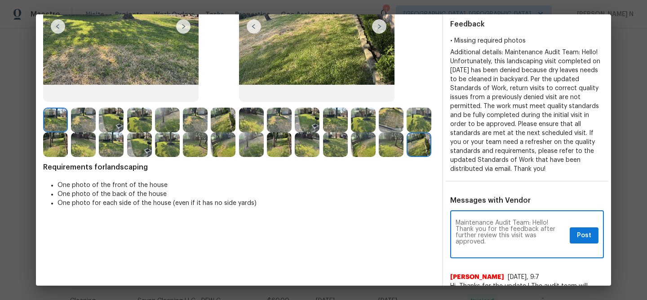
scroll to position [0, 0]
type textarea "Maintenance Audit Team: Hello! Thank you for the feedback after further review …"
click at [590, 232] on span "Post" at bounding box center [584, 235] width 14 height 11
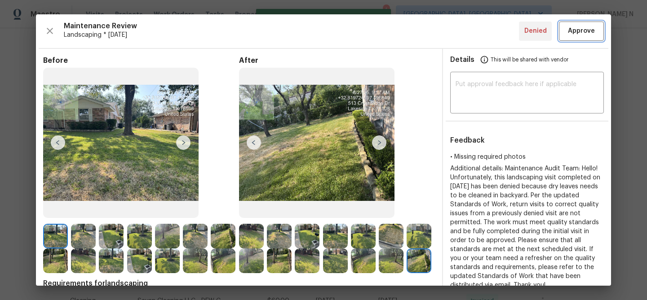
click at [592, 38] on button "Approve" at bounding box center [581, 31] width 45 height 19
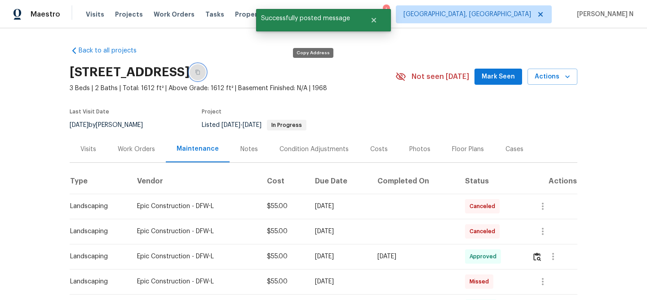
click at [206, 77] on button "button" at bounding box center [198, 72] width 16 height 16
